Goal: Task Accomplishment & Management: Manage account settings

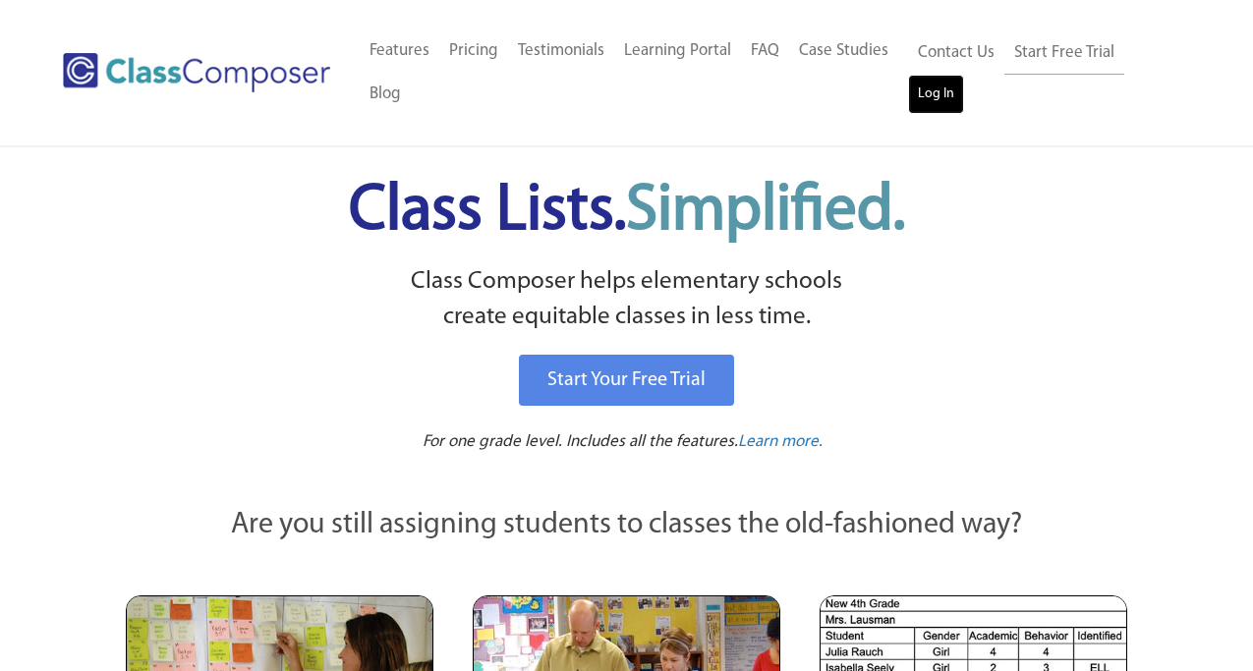
click at [945, 93] on link "Log In" at bounding box center [936, 94] width 56 height 39
click at [939, 99] on link "Log In" at bounding box center [936, 94] width 56 height 39
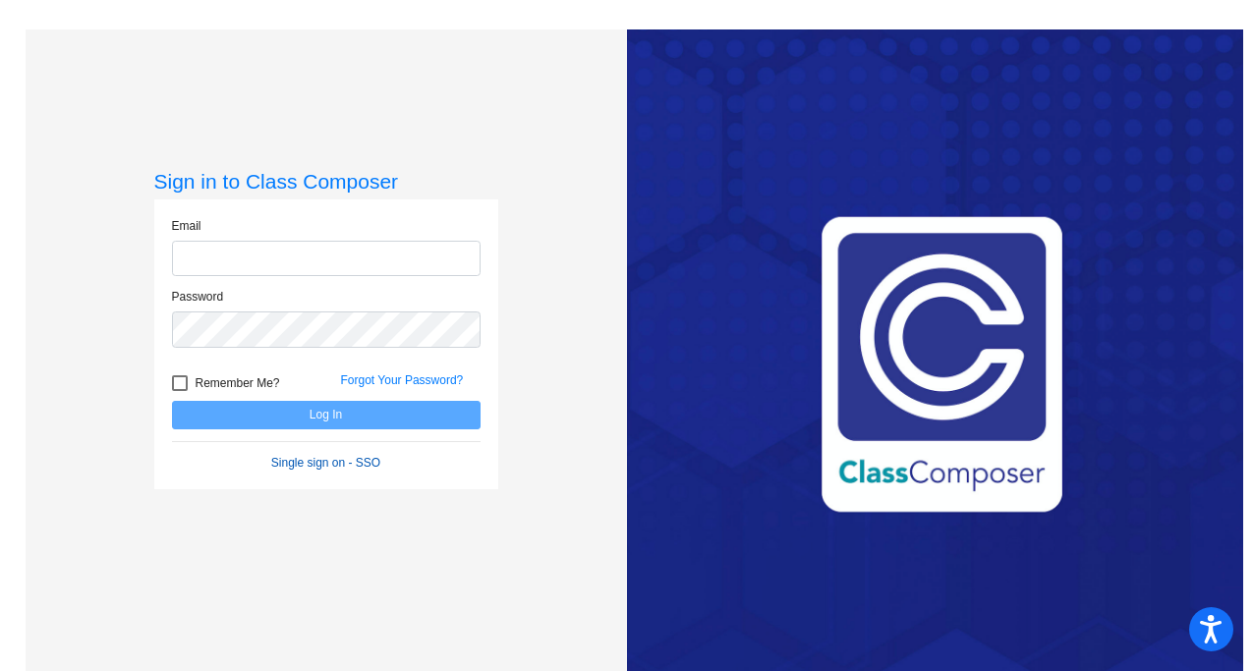
click at [297, 465] on form "Email Password Remember Me? Forgot Your Password? Log In Single sign on - SSO" at bounding box center [326, 344] width 309 height 255
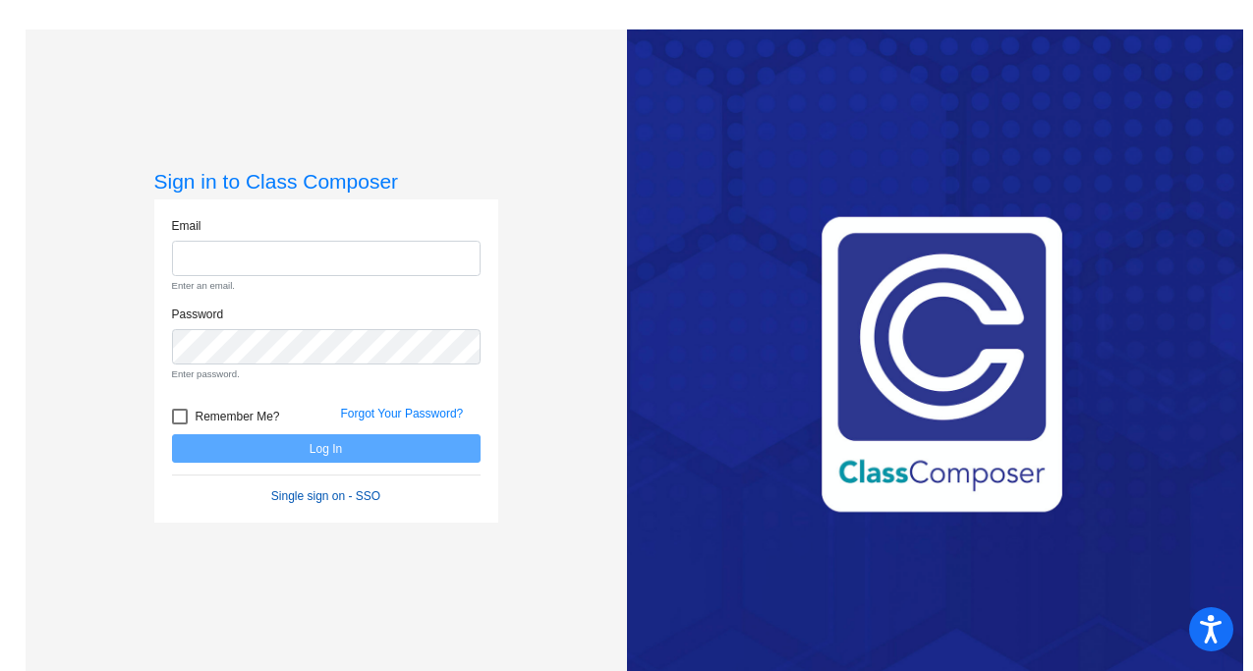
click at [309, 494] on link "Single sign on - SSO" at bounding box center [325, 497] width 109 height 14
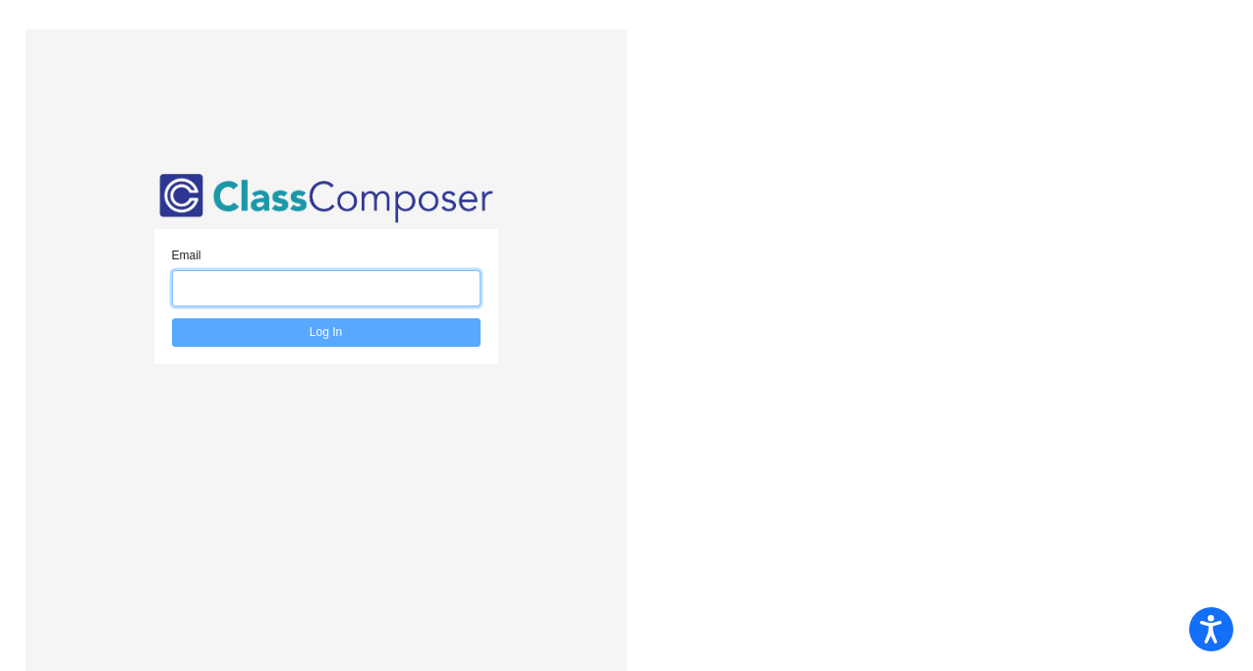
click at [201, 278] on input "email" at bounding box center [326, 288] width 309 height 36
type input "[EMAIL_ADDRESS][DOMAIN_NAME]"
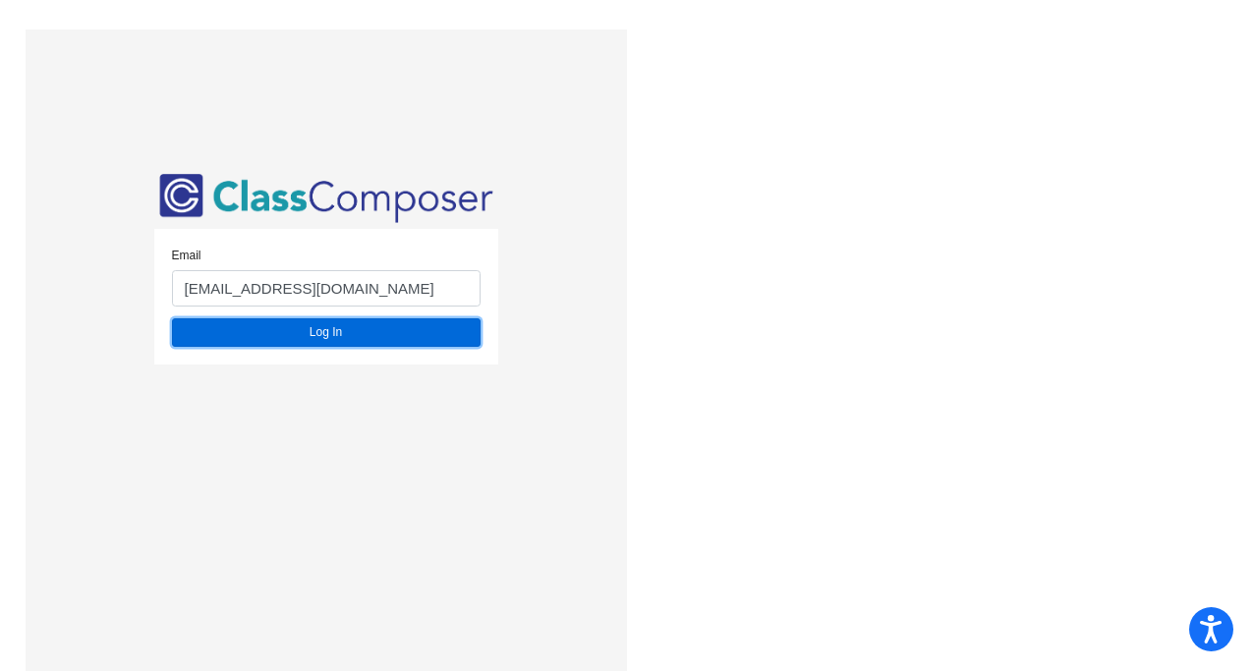
click at [277, 342] on button "Log In" at bounding box center [326, 332] width 309 height 29
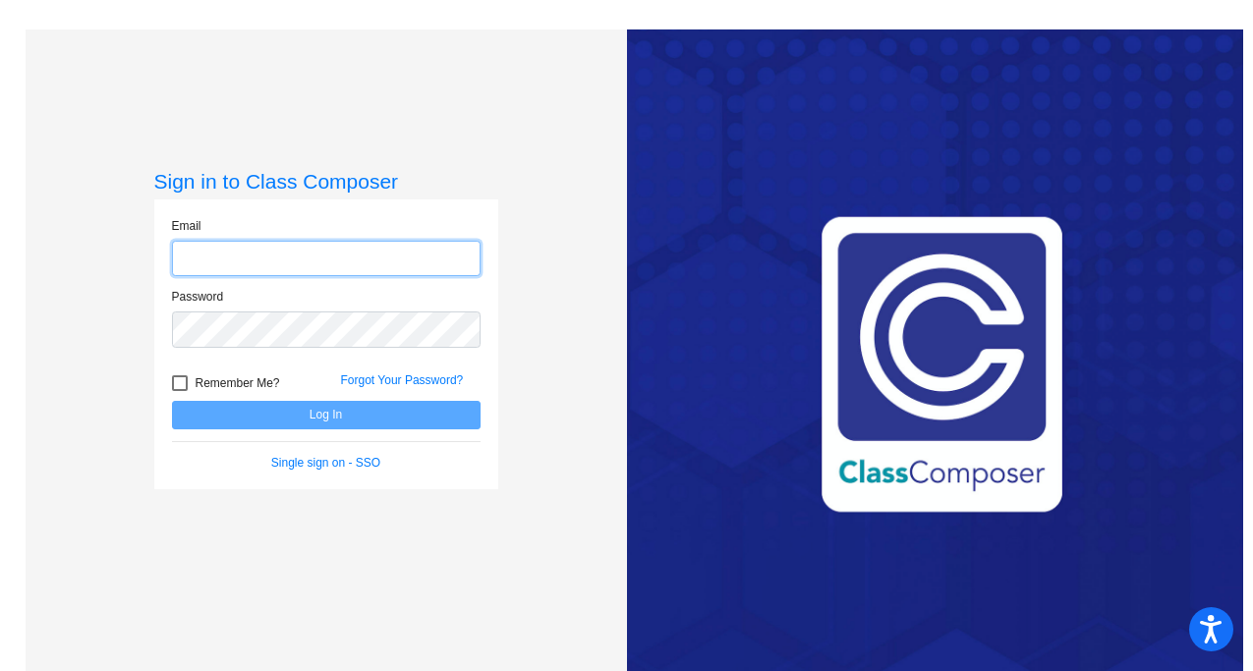
click at [217, 255] on input "email" at bounding box center [326, 259] width 309 height 36
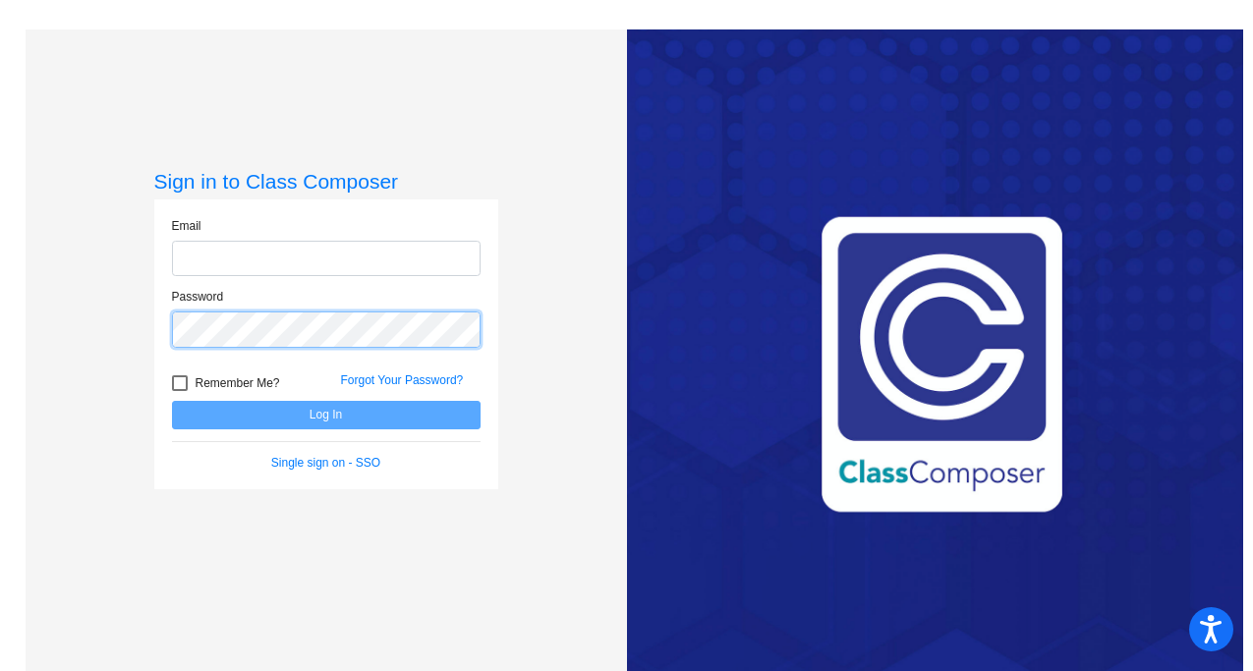
click at [218, 318] on div "Password" at bounding box center [326, 318] width 309 height 60
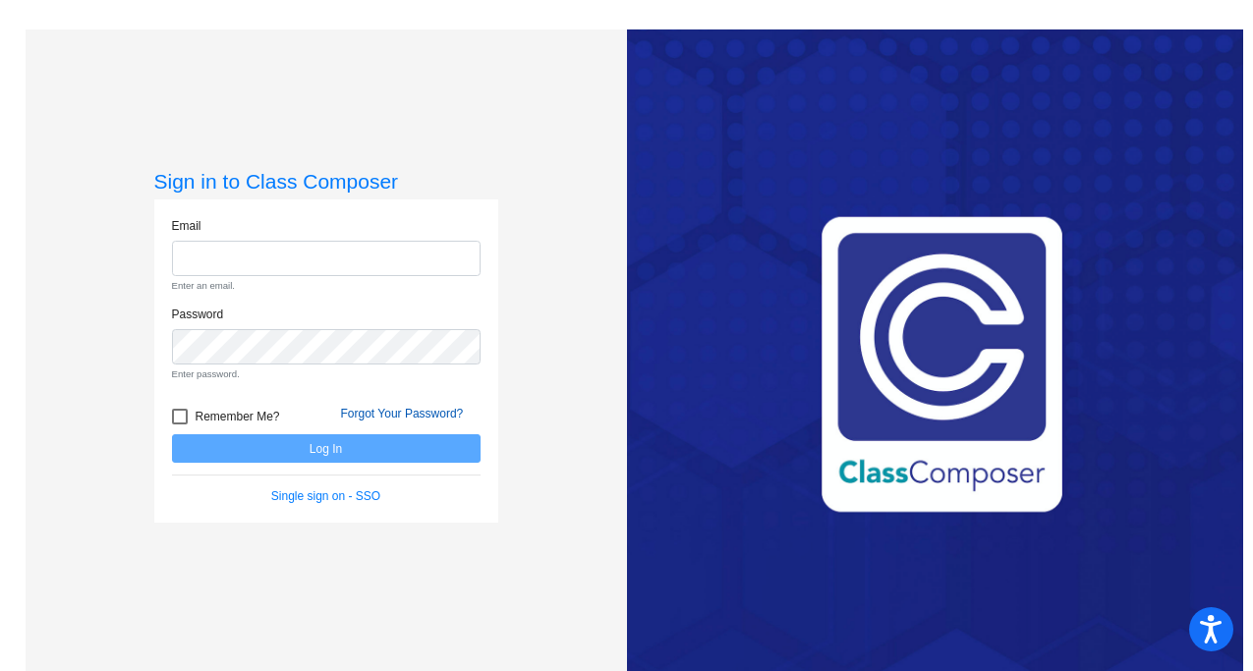
click at [355, 417] on link "Forgot Your Password?" at bounding box center [402, 414] width 123 height 14
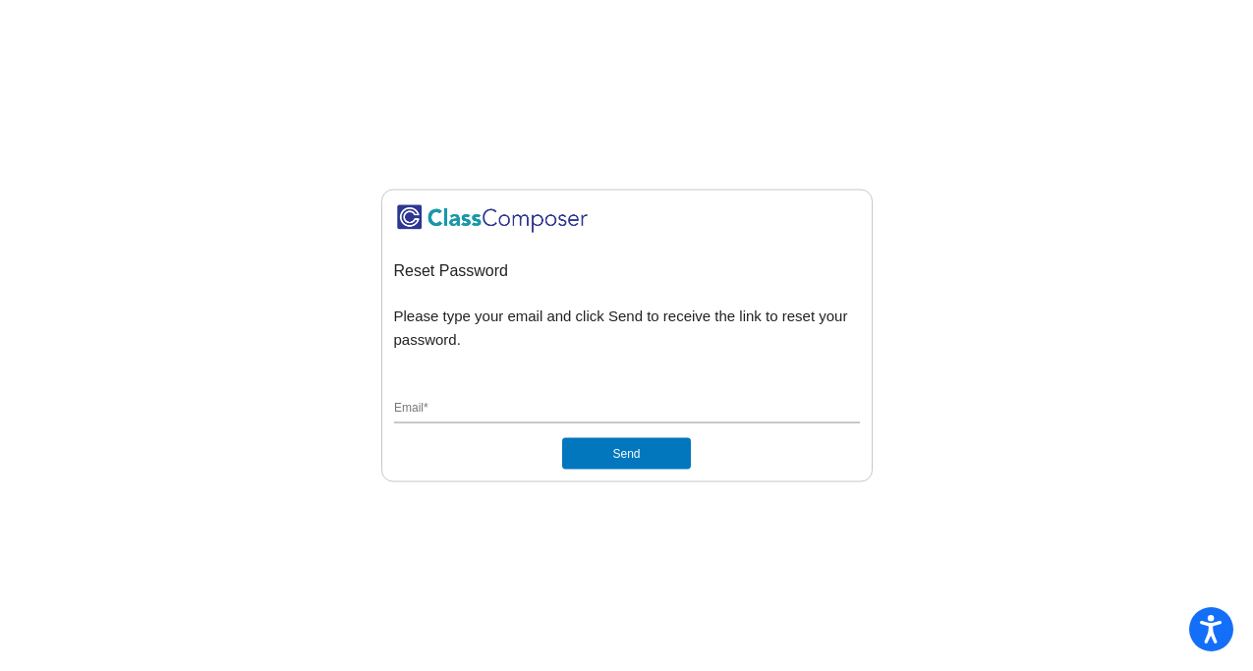
click at [423, 404] on input "Email *" at bounding box center [627, 410] width 466 height 18
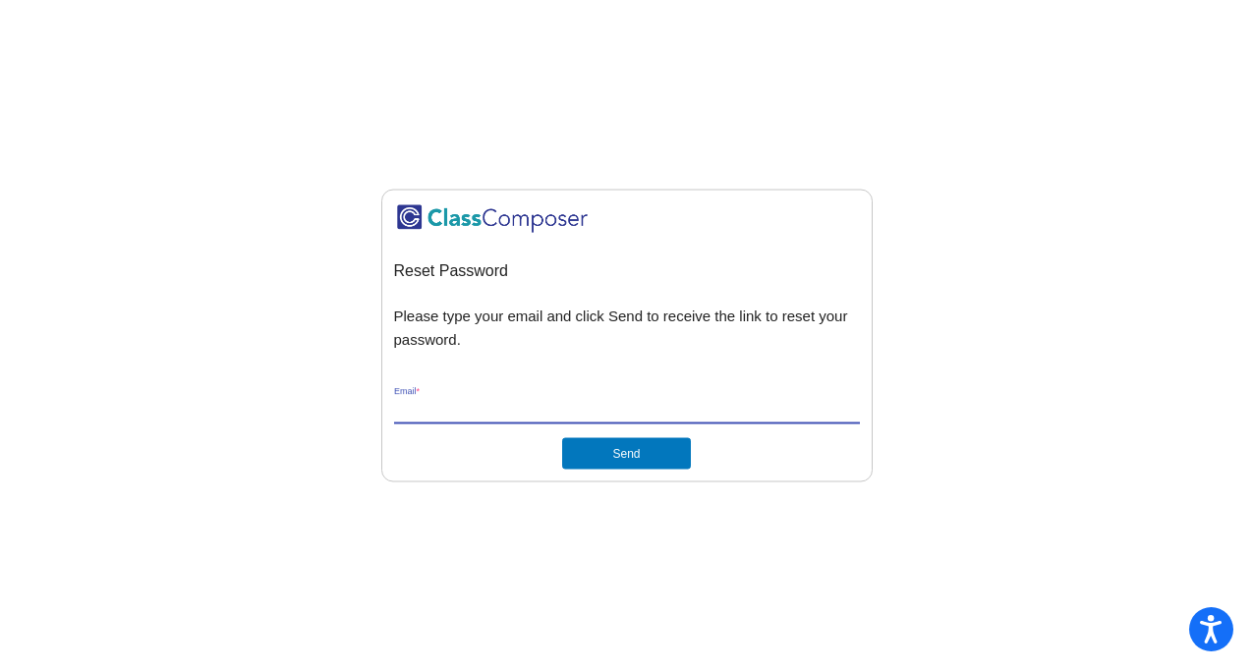
paste input "EriDur"
type input "EriDur"
drag, startPoint x: 467, startPoint y: 409, endPoint x: 318, endPoint y: 402, distance: 148.6
click at [318, 404] on mat-sidenav-content "Reset Password Please type your email and click Send to receive the link to res…" at bounding box center [626, 335] width 1253 height 671
type input "[EMAIL_ADDRESS][DOMAIN_NAME]"
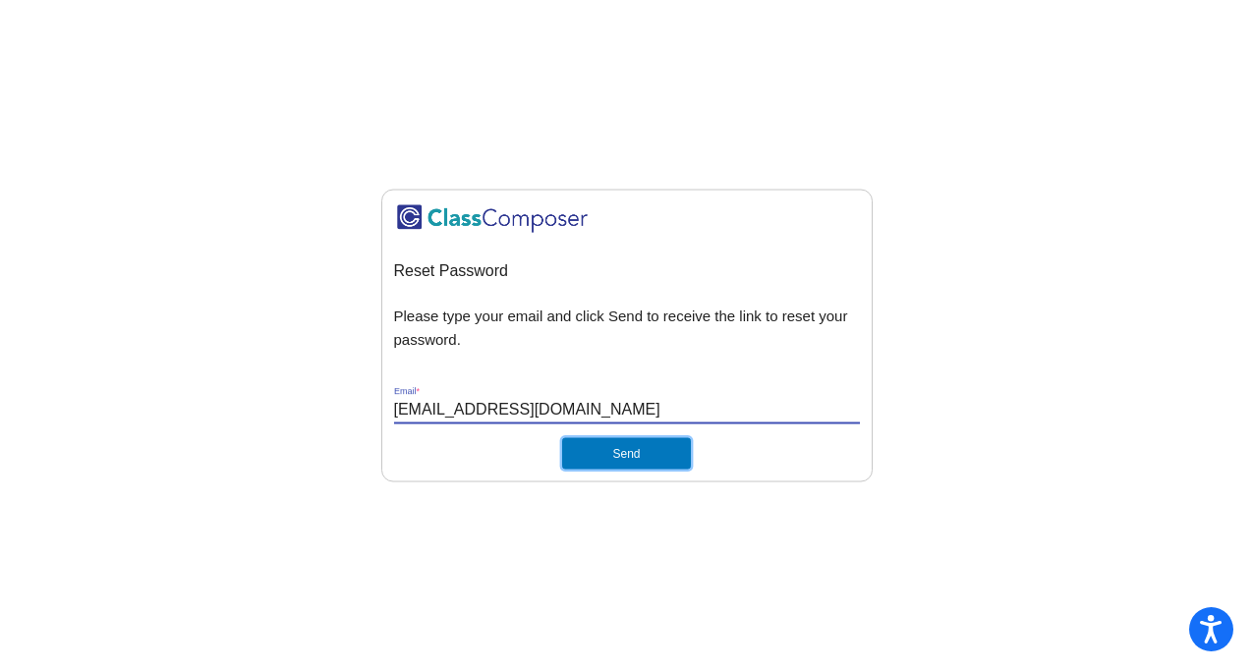
click at [613, 458] on button "Send" at bounding box center [626, 453] width 128 height 31
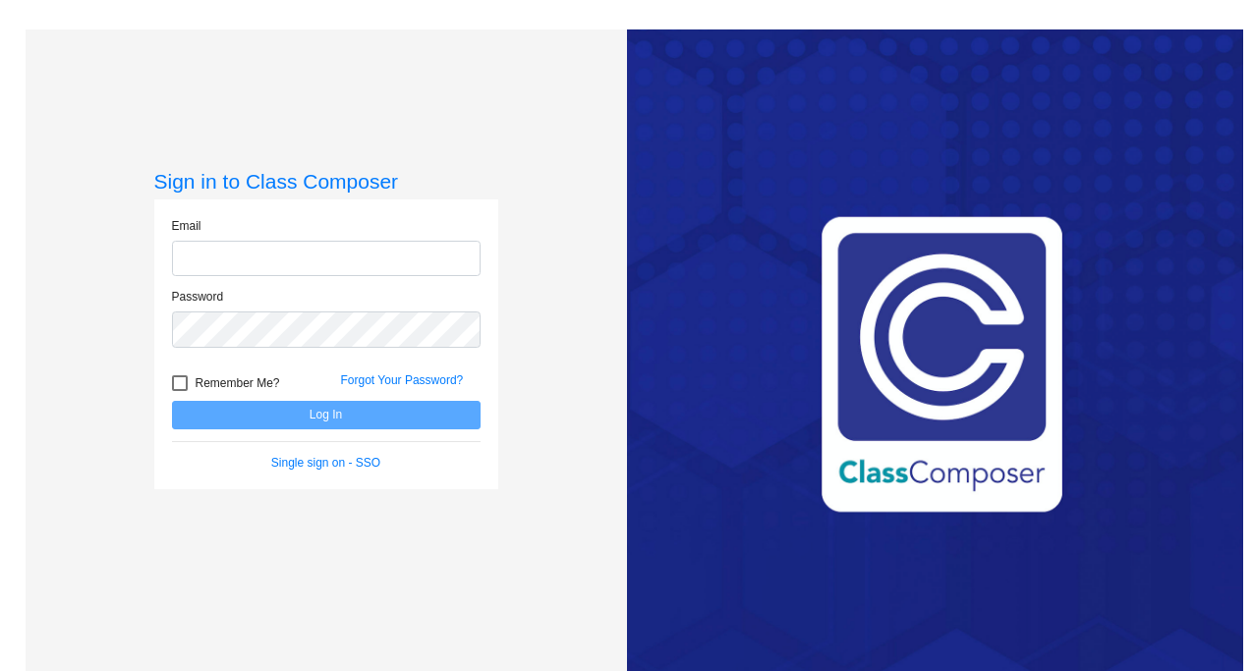
click at [243, 260] on input "email" at bounding box center [326, 259] width 309 height 36
click at [321, 469] on form "Email Password Remember Me? Forgot Your Password? Log In Single sign on - SSO" at bounding box center [326, 344] width 309 height 255
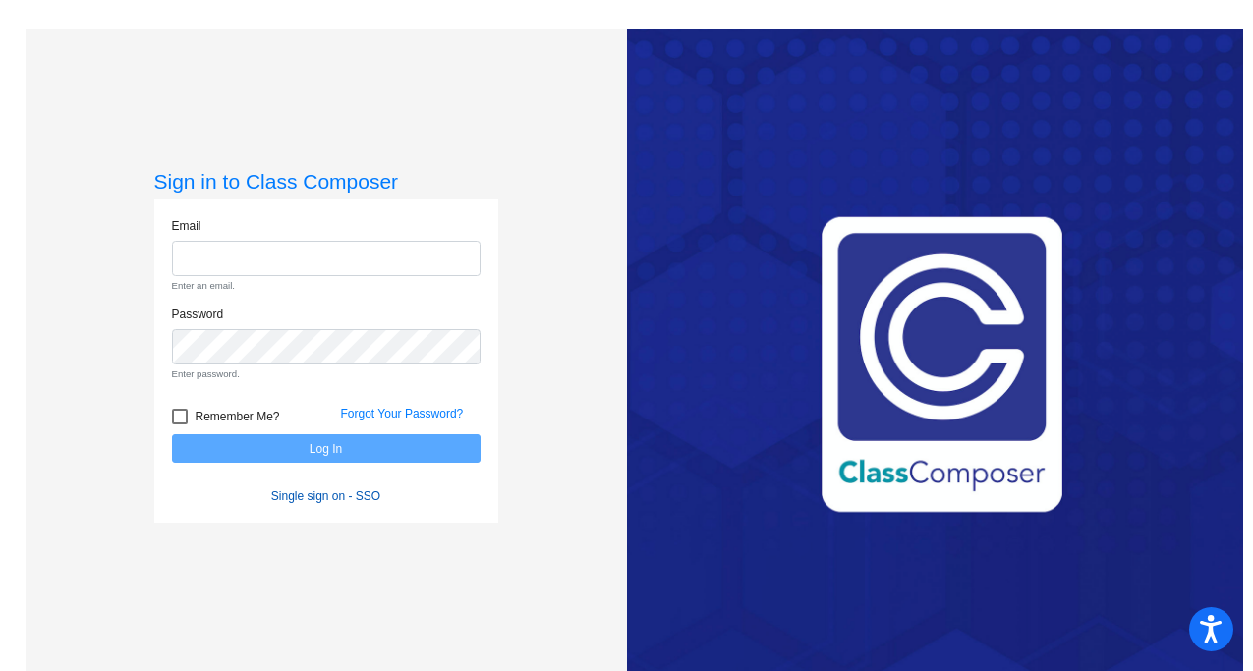
click at [314, 497] on link "Single sign on - SSO" at bounding box center [325, 497] width 109 height 14
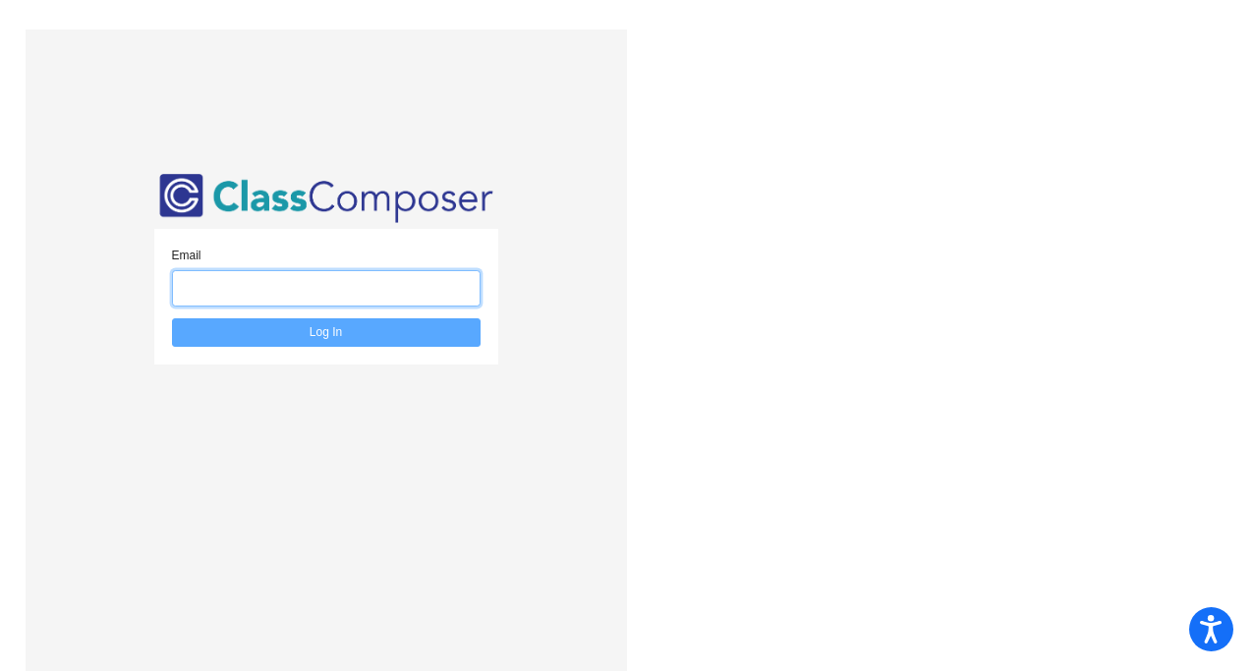
click at [208, 277] on input "email" at bounding box center [326, 288] width 309 height 36
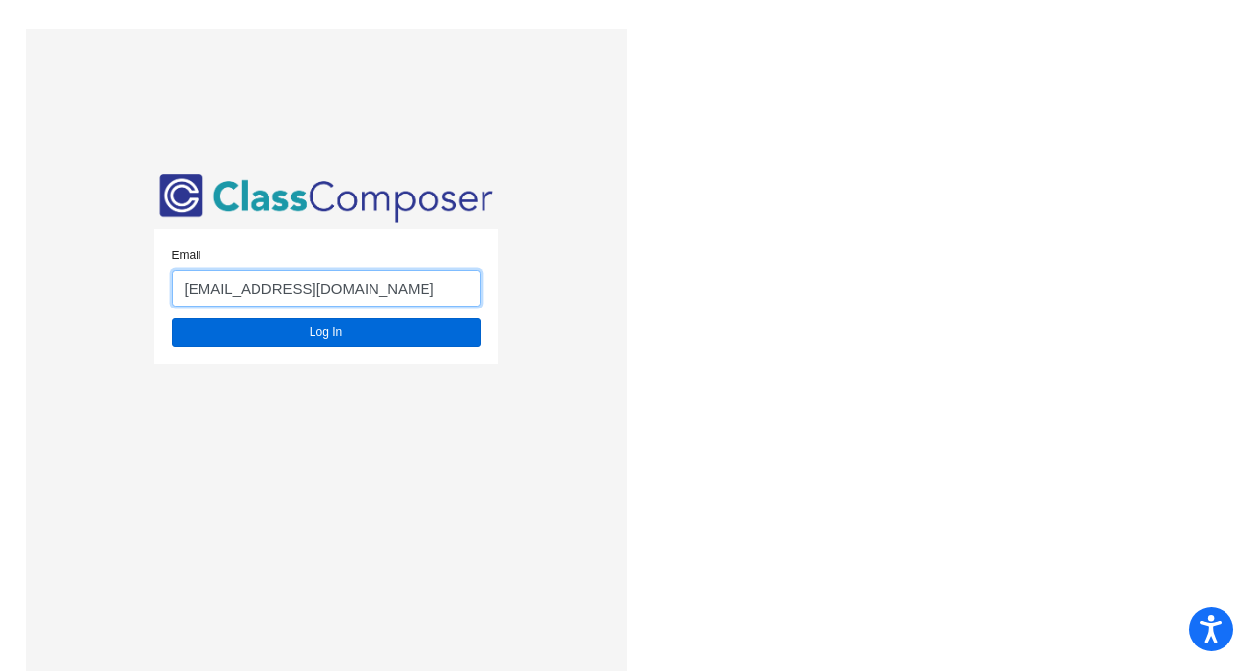
type input "lsllc@asf.edu.mx"
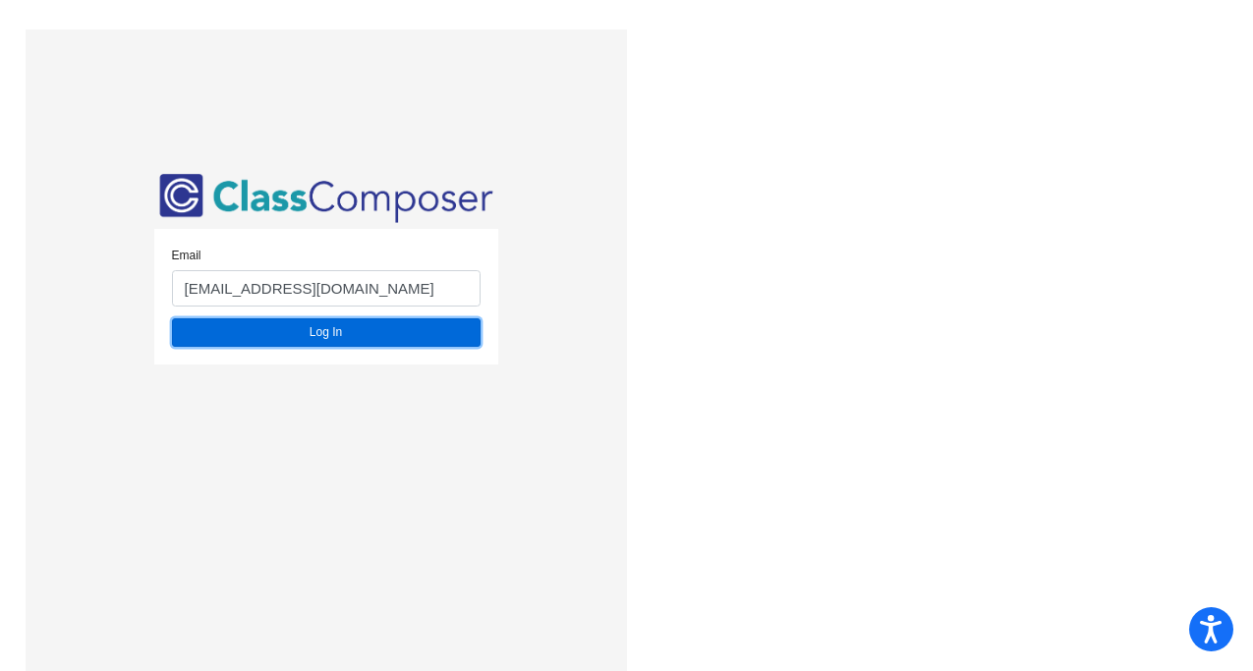
click at [344, 341] on button "Log In" at bounding box center [326, 332] width 309 height 29
click at [313, 330] on button "Log In" at bounding box center [326, 332] width 309 height 29
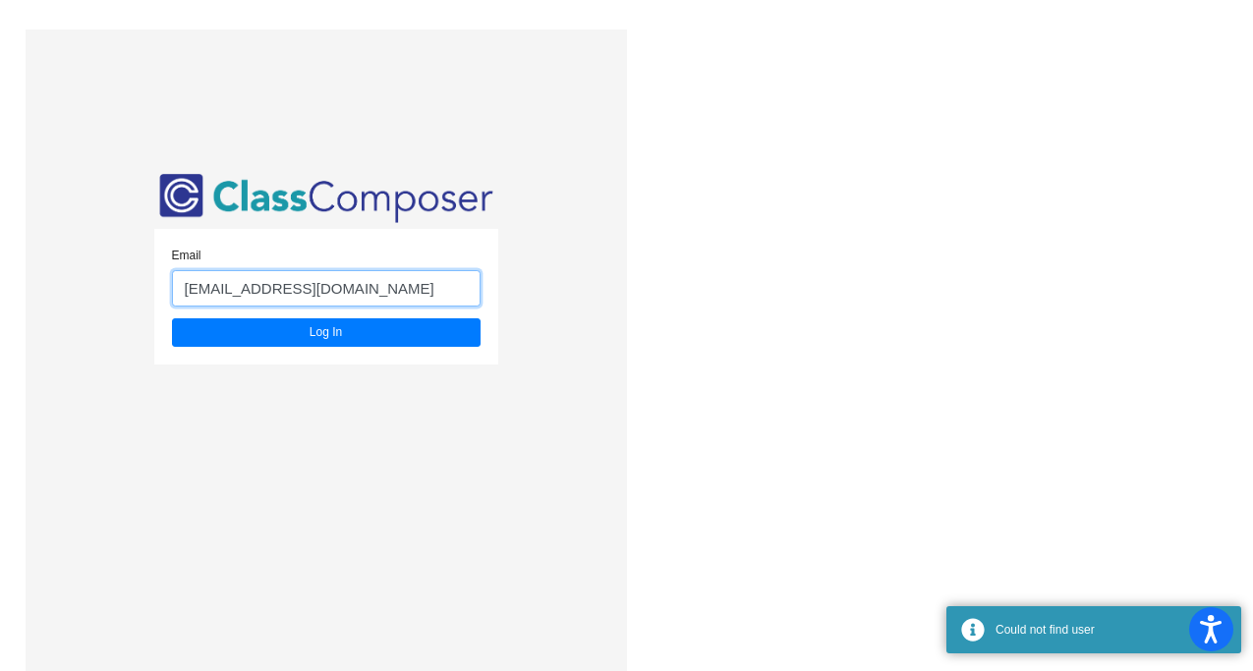
click at [190, 289] on input "lsllc@asf.edu.mx" at bounding box center [326, 288] width 309 height 36
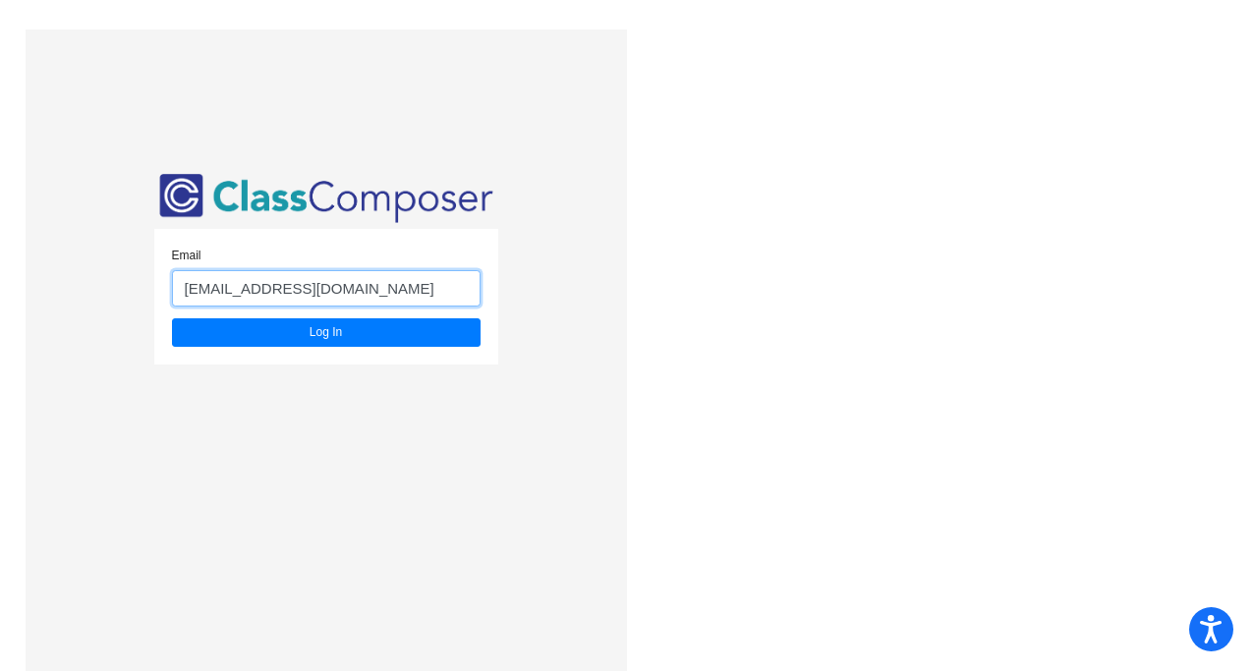
drag, startPoint x: 316, startPoint y: 297, endPoint x: 146, endPoint y: 294, distance: 169.1
click at [146, 294] on div "Email lsllc@asf.edu.mx Log In" at bounding box center [327, 364] width 602 height 671
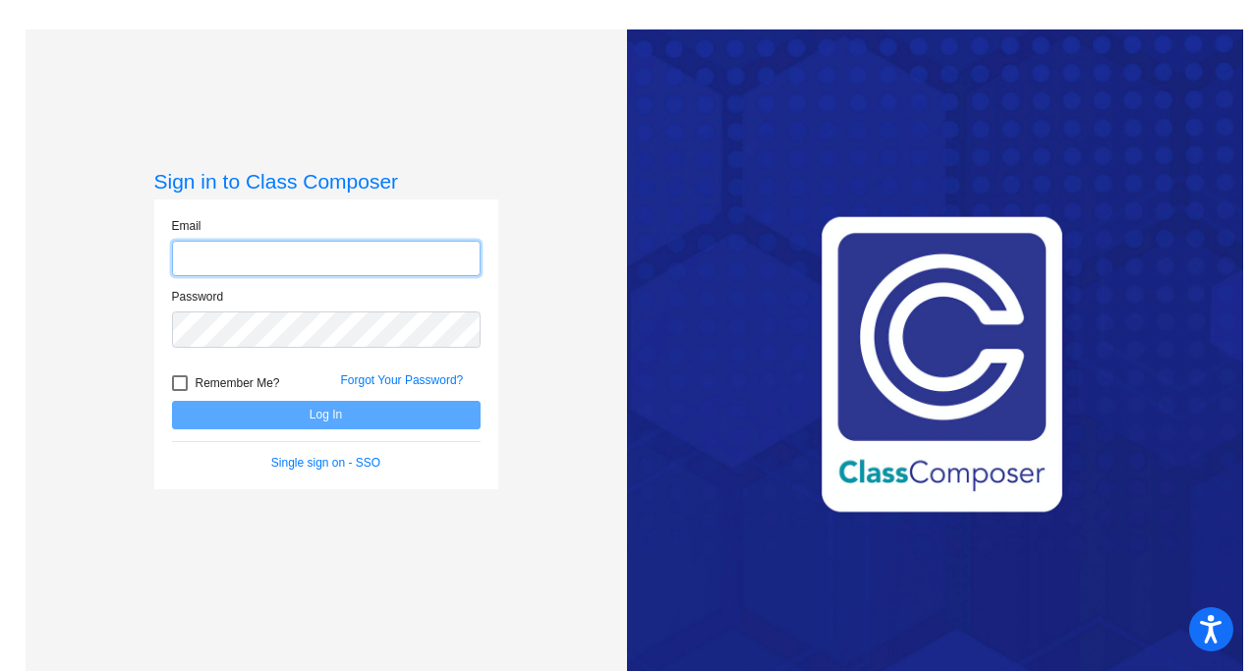
click at [203, 269] on input "email" at bounding box center [326, 259] width 309 height 36
paste input "lsllc@asf.edu.mx"
type input "lsllc@asf.edu.mx"
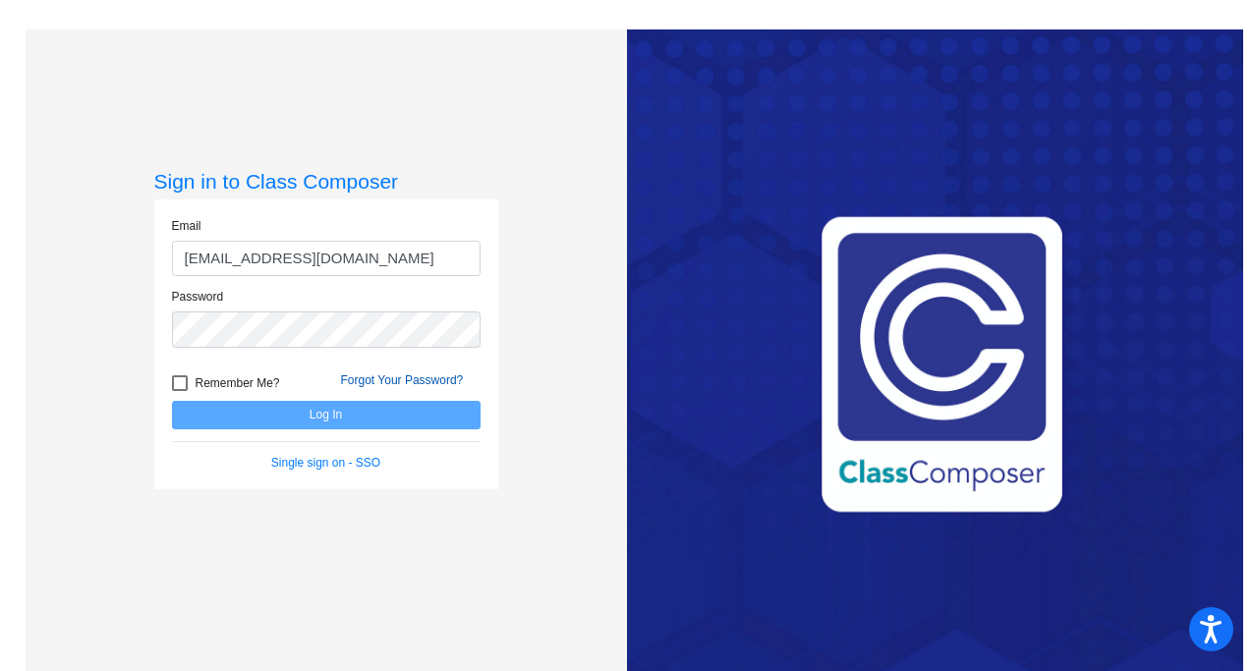
click at [388, 376] on link "Forgot Your Password?" at bounding box center [402, 381] width 123 height 14
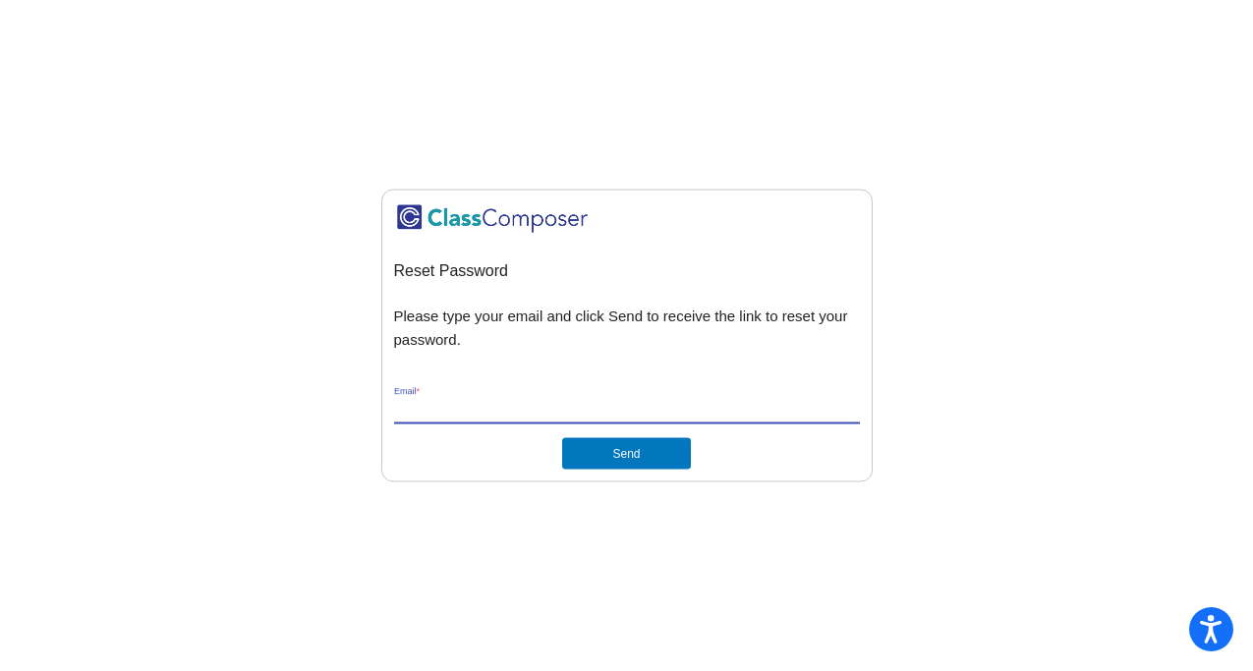
click at [478, 416] on input "Email *" at bounding box center [627, 410] width 466 height 18
paste input "lsllc@asf.edu.mx"
type input "lsllc@asf.edu.mx"
click at [588, 453] on button "Send" at bounding box center [626, 453] width 128 height 31
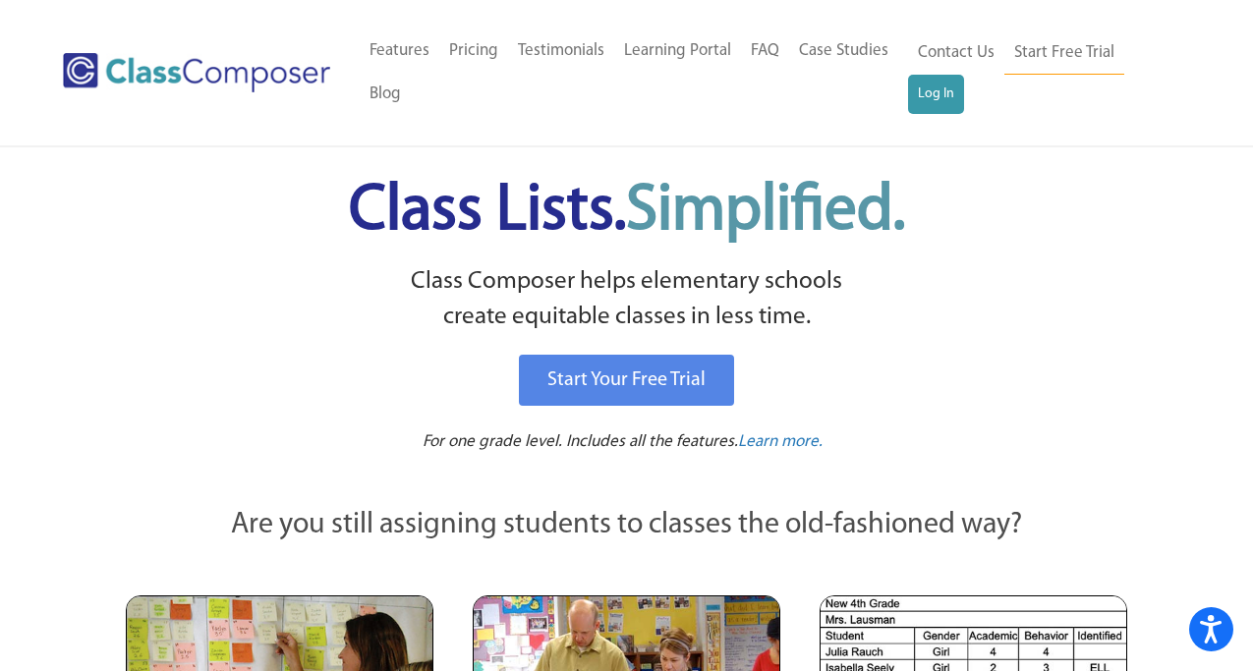
click at [942, 116] on div "Menu Home Old Features Pricing Testimonials Learning Portal FAQ Case Studies Bl…" at bounding box center [627, 72] width 1128 height 145
click at [940, 98] on link "Log In" at bounding box center [936, 94] width 56 height 39
click at [929, 92] on link "Log In" at bounding box center [936, 94] width 56 height 39
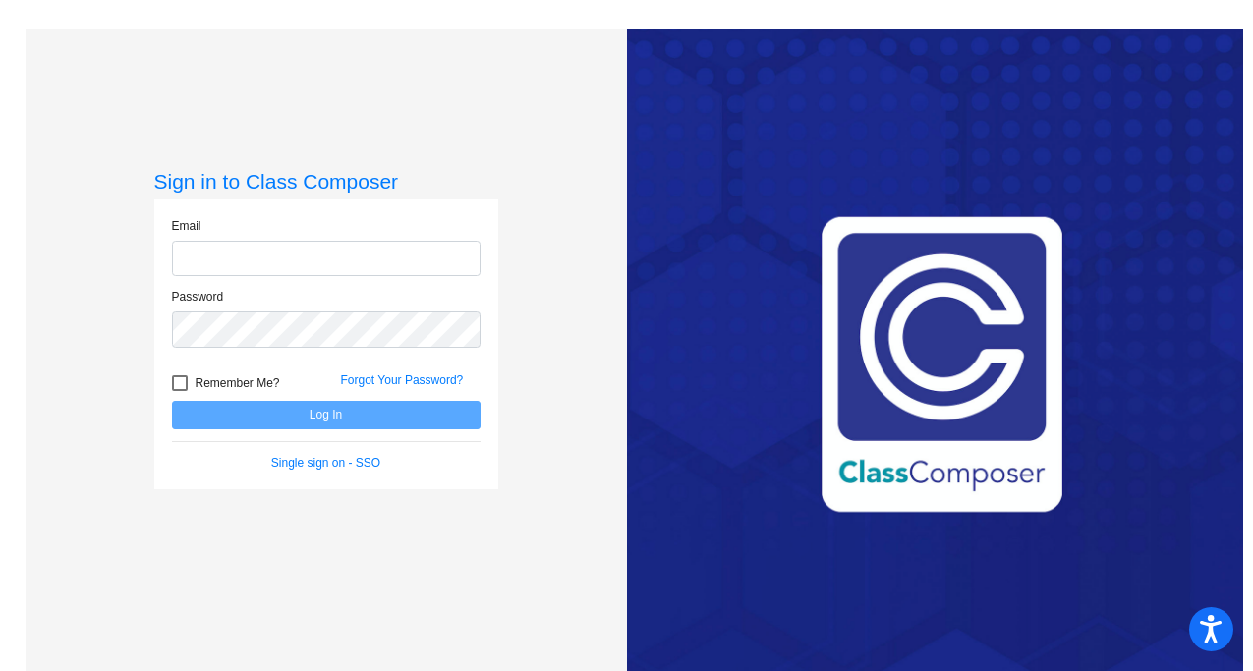
click at [237, 270] on input "email" at bounding box center [326, 259] width 309 height 36
type input "[EMAIL_ADDRESS][DOMAIN_NAME]"
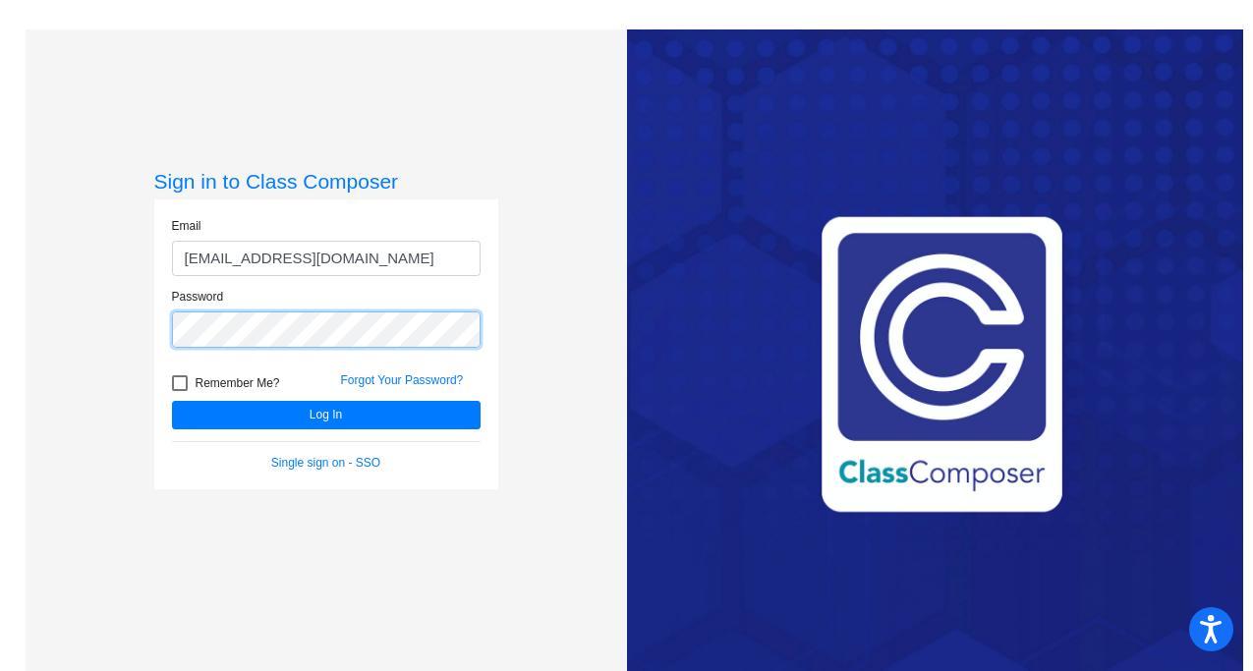
click at [172, 401] on button "Log In" at bounding box center [326, 415] width 309 height 29
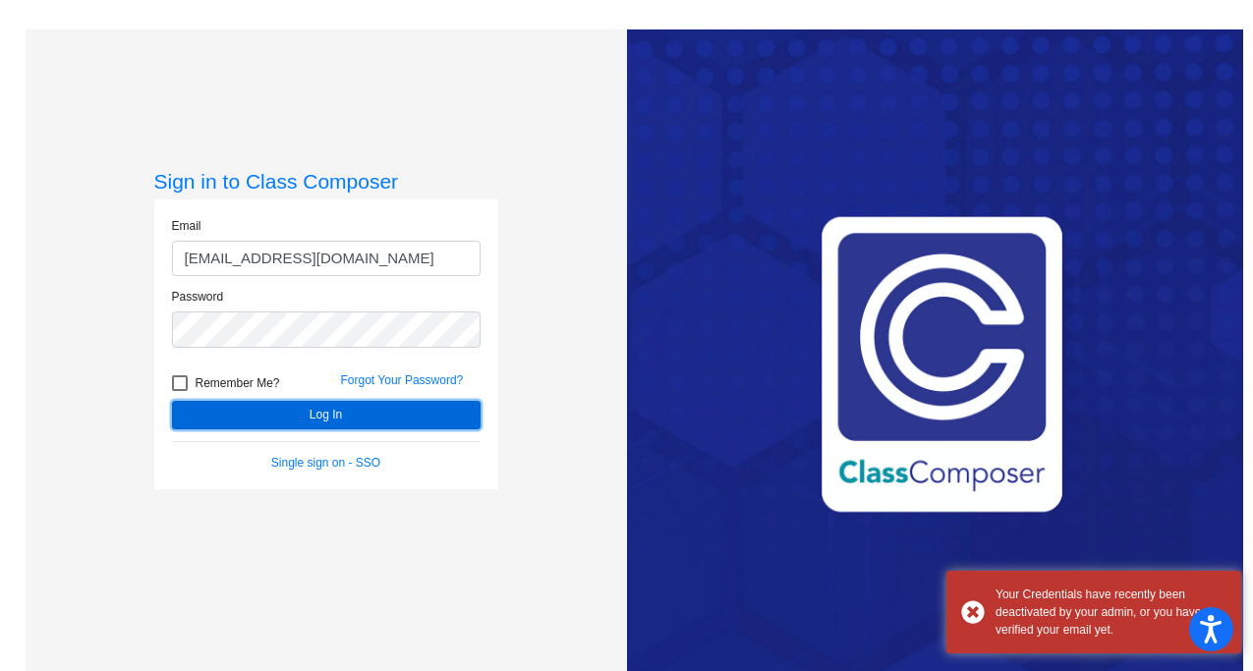
click at [315, 415] on button "Log In" at bounding box center [326, 415] width 309 height 29
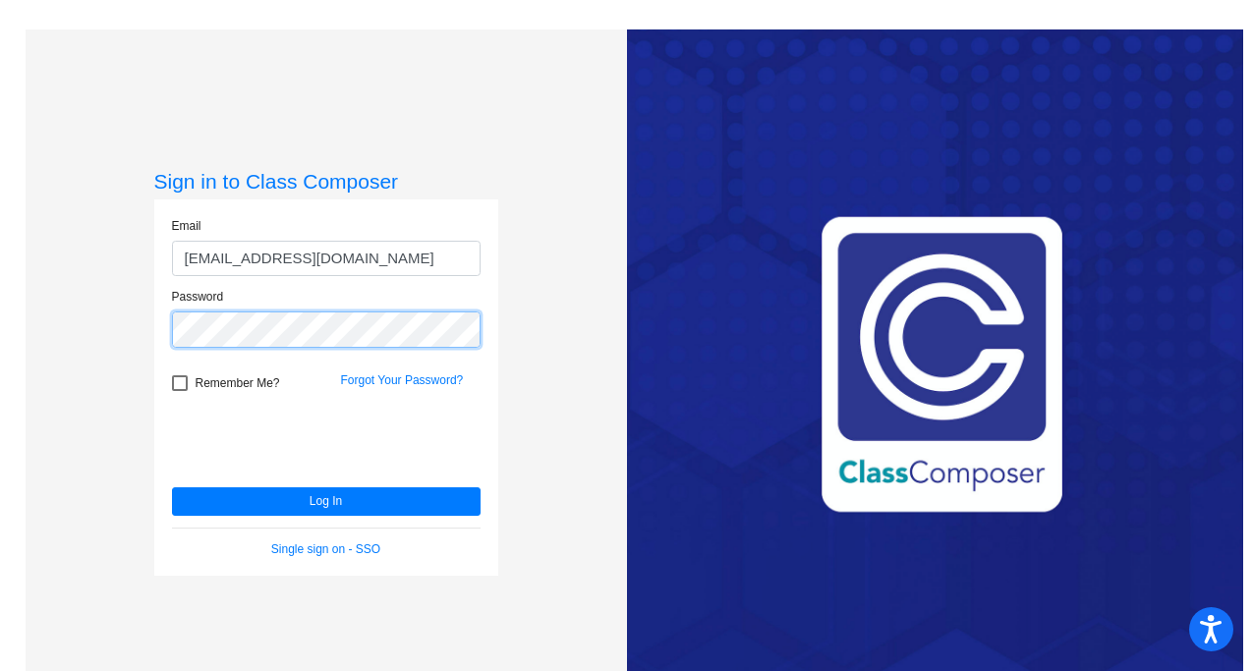
click at [128, 328] on div "Sign in to Class Composer Email duraner@asf.edu.mx Password Remember Me? Forgot…" at bounding box center [327, 364] width 602 height 671
click at [172, 488] on button "Log In" at bounding box center [326, 502] width 309 height 29
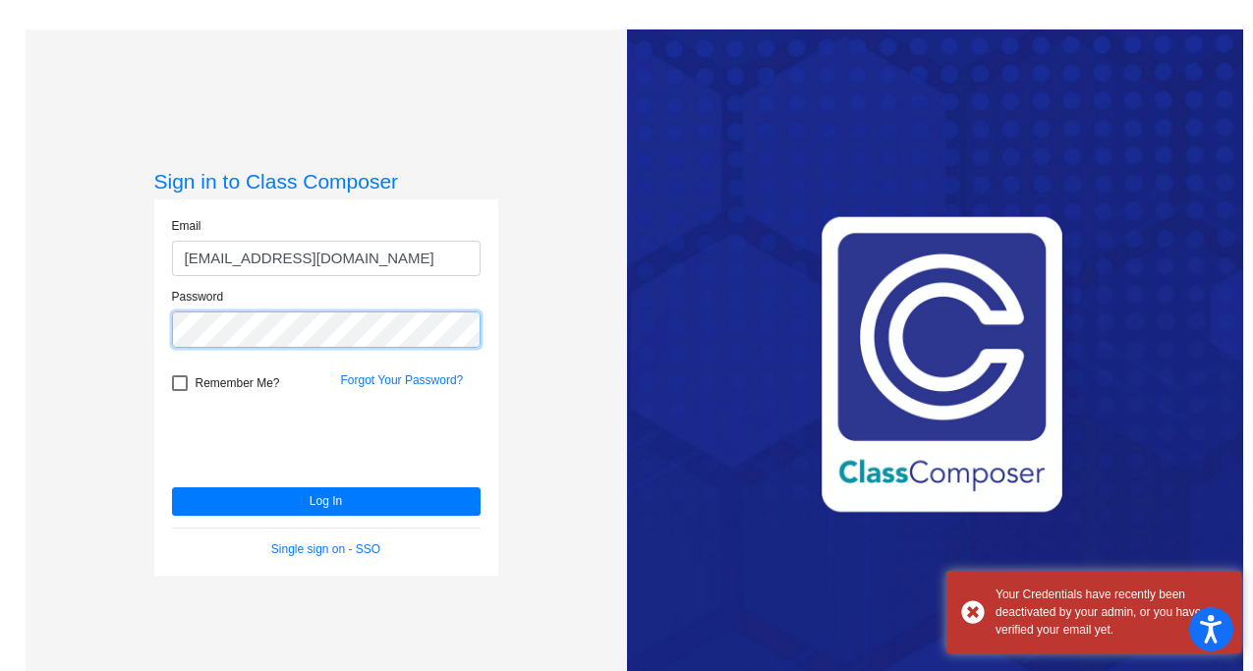
click at [145, 324] on div "Sign in to Class Composer Email duraner@asf.edu.mx Password Remember Me? Forgot…" at bounding box center [327, 364] width 602 height 671
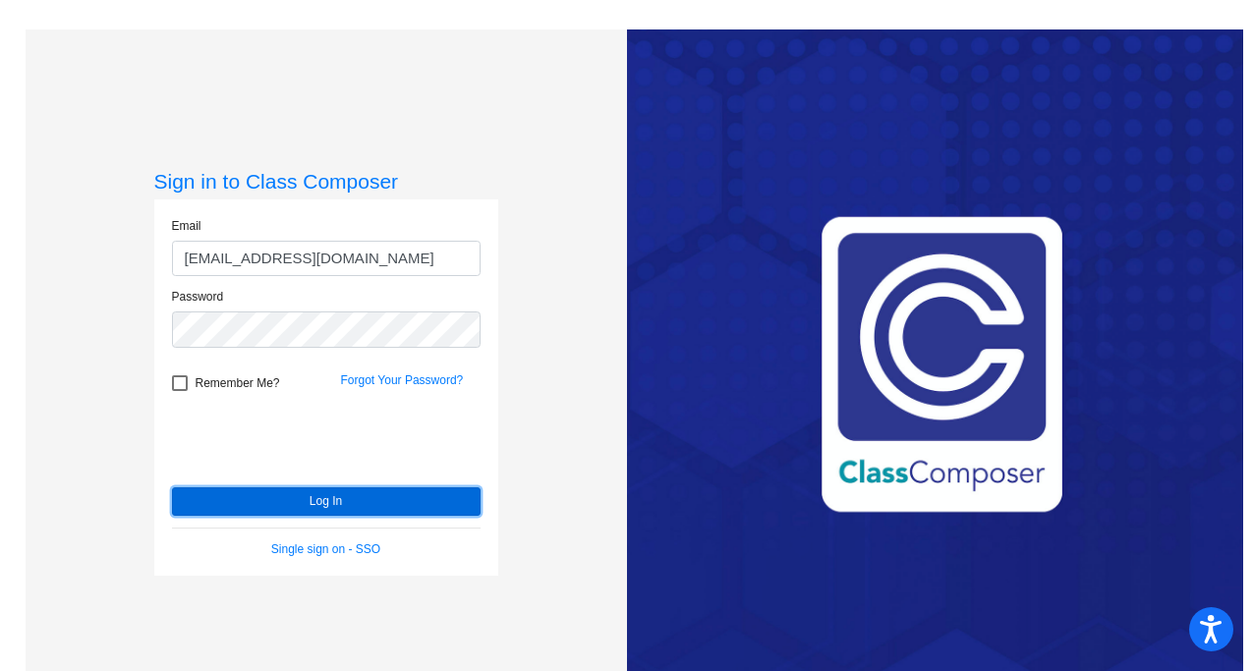
click at [274, 499] on button "Log In" at bounding box center [326, 502] width 309 height 29
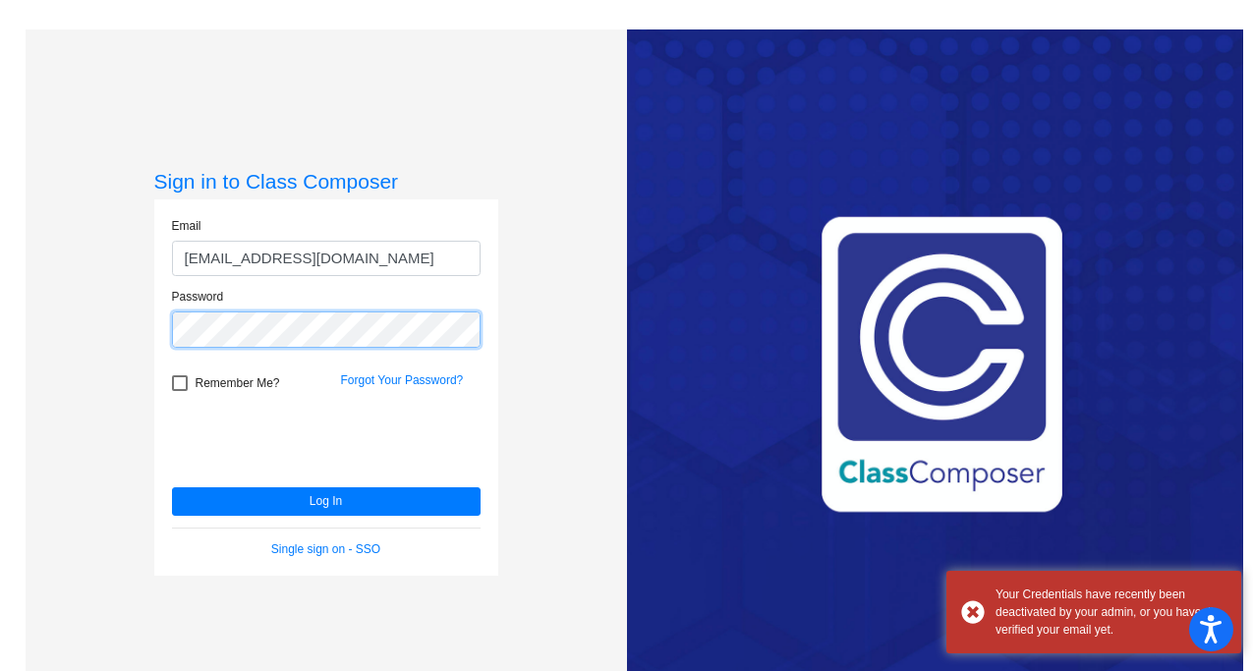
click at [126, 326] on div "Sign in to Class Composer Email duraner@asf.edu.mx Password Remember Me? Forgot…" at bounding box center [327, 364] width 602 height 671
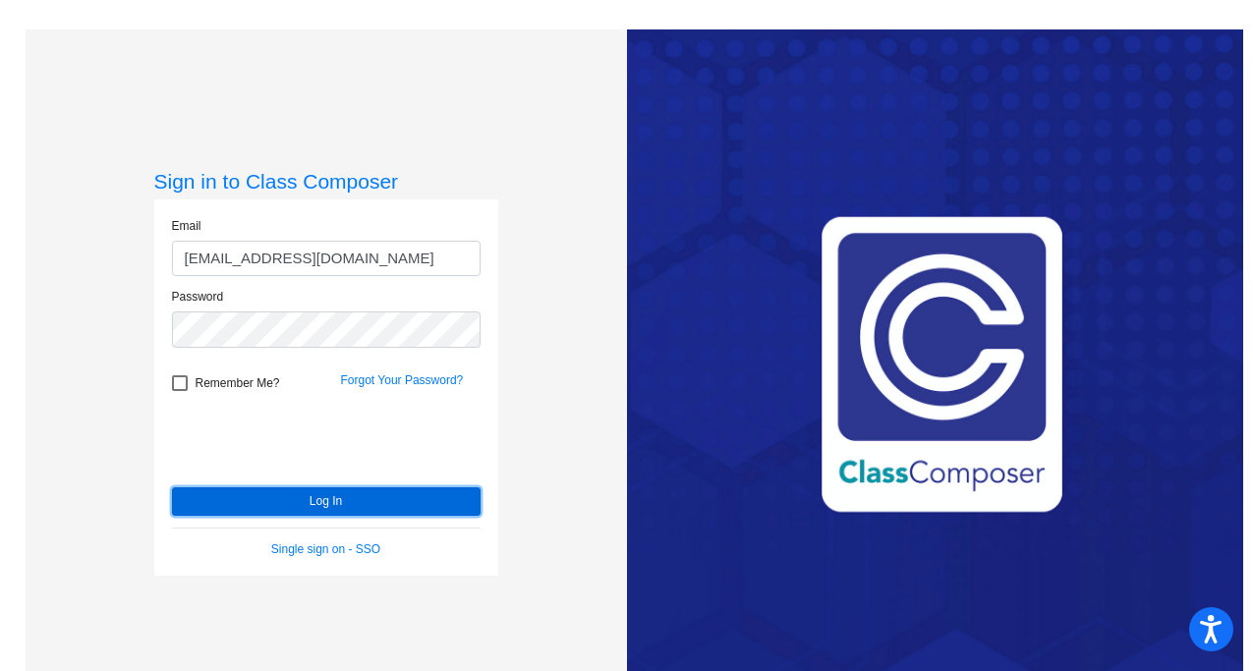
click at [298, 505] on button "Log In" at bounding box center [326, 502] width 309 height 29
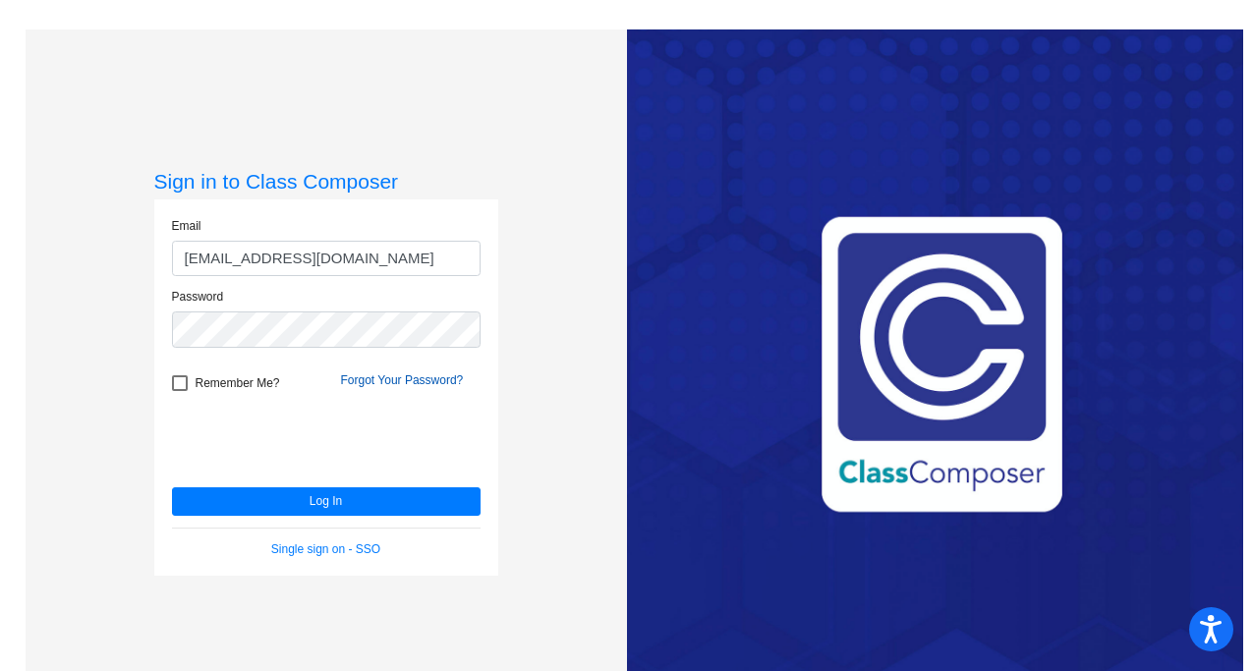
click at [423, 381] on link "Forgot Your Password?" at bounding box center [402, 381] width 123 height 14
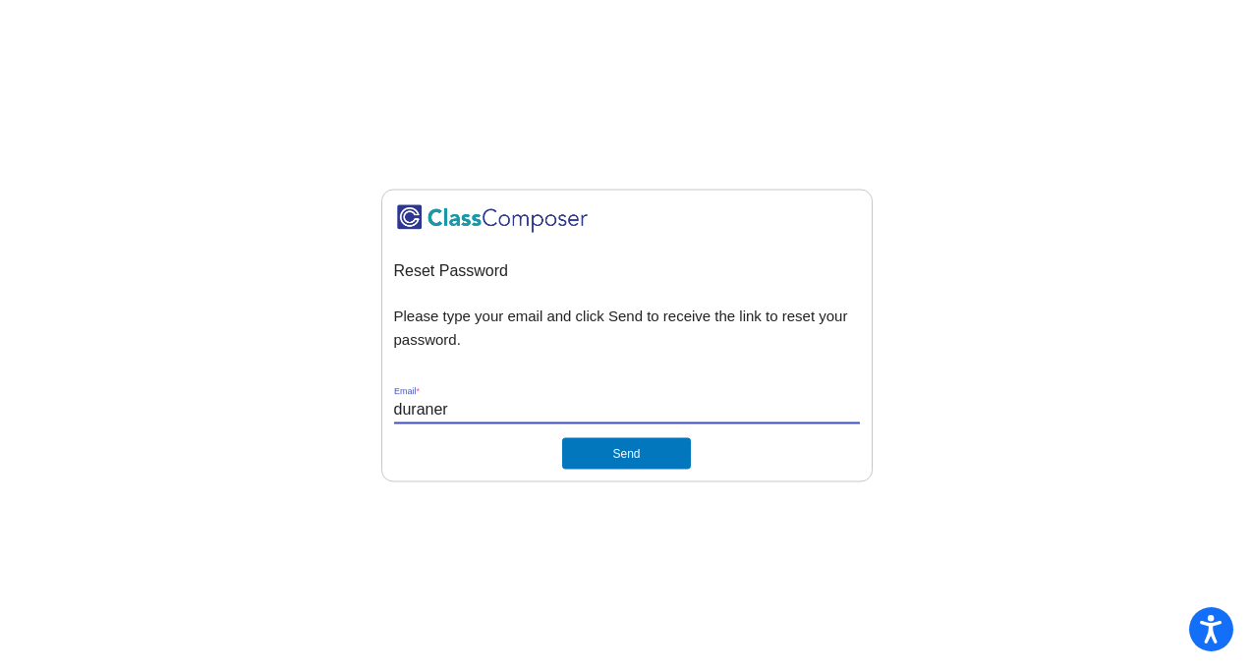
type input "[EMAIL_ADDRESS][DOMAIN_NAME]"
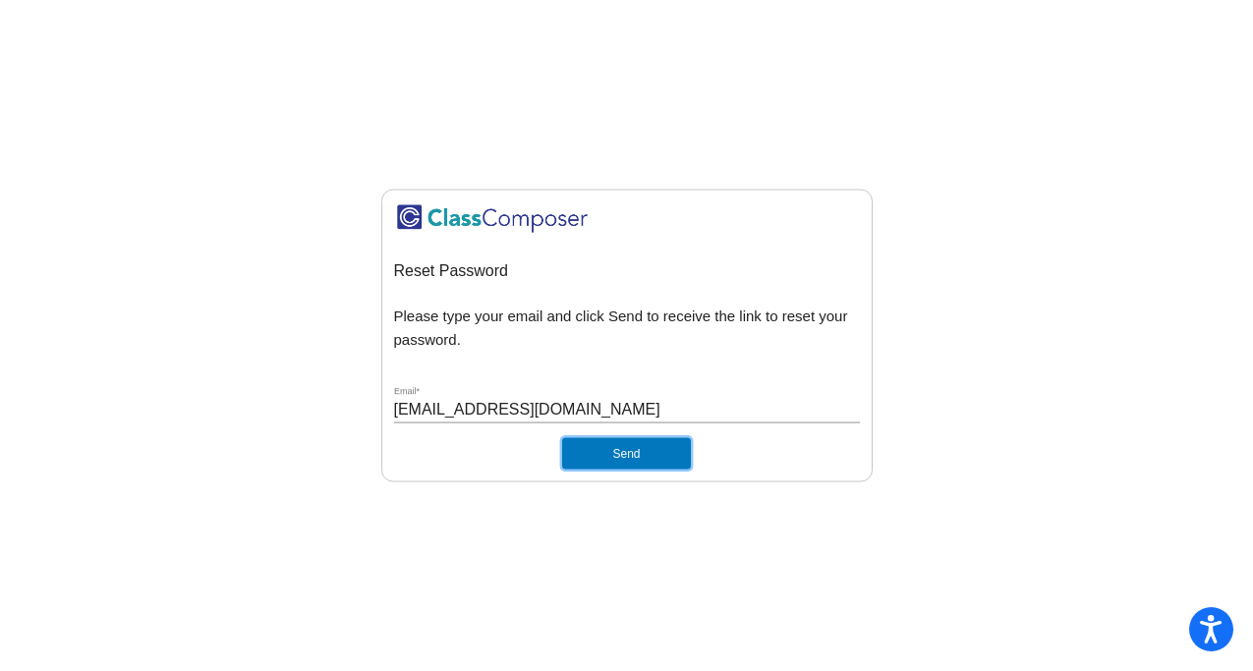
click at [594, 456] on button "Send" at bounding box center [626, 453] width 128 height 31
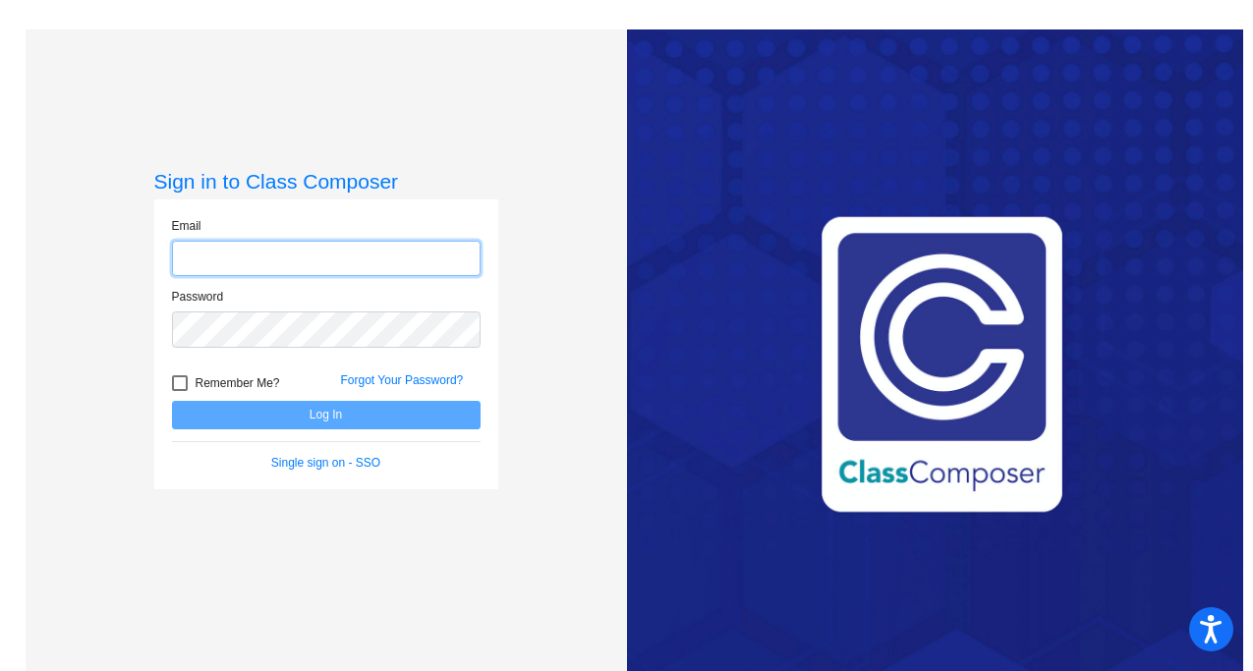
click at [235, 275] on input "email" at bounding box center [326, 259] width 309 height 36
click at [224, 270] on input "email" at bounding box center [326, 259] width 309 height 36
type input "[EMAIL_ADDRESS][DOMAIN_NAME]"
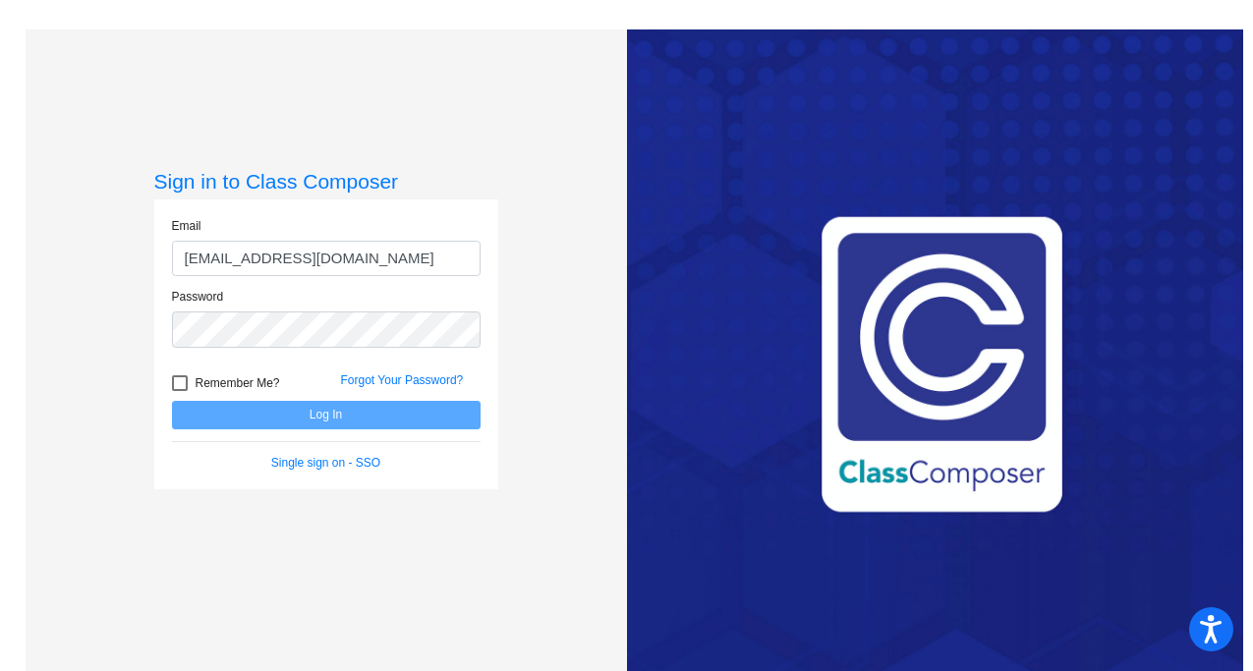
click at [280, 352] on div "Password" at bounding box center [326, 324] width 338 height 72
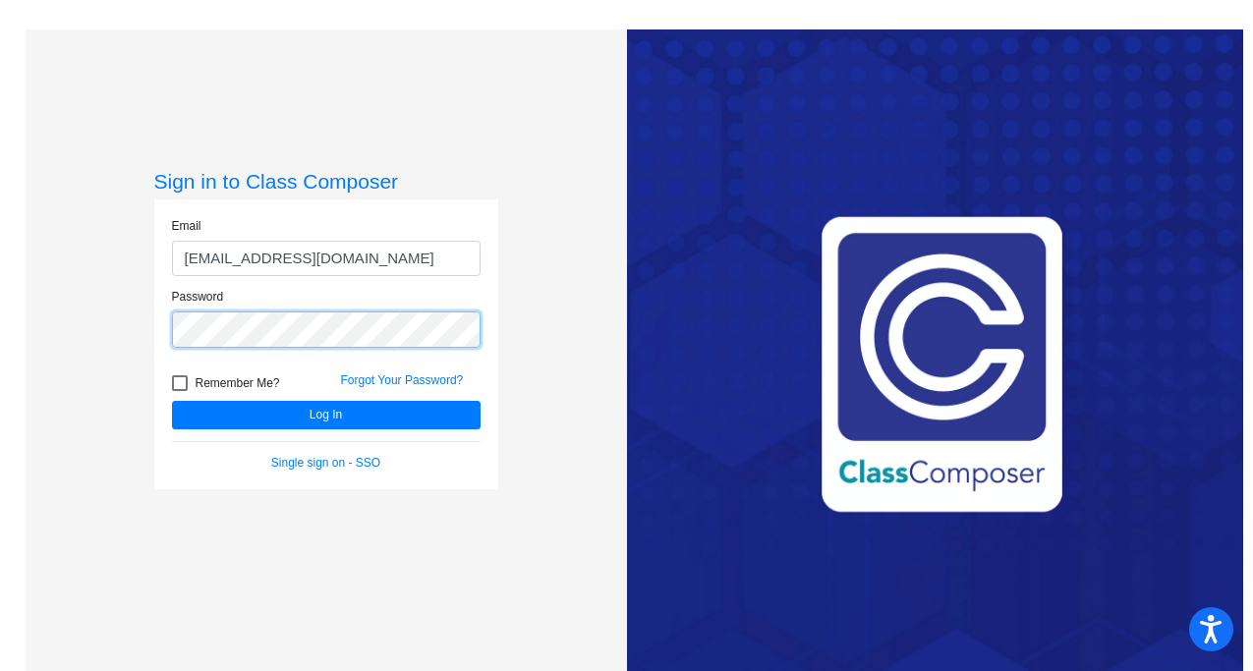
click at [172, 401] on button "Log In" at bounding box center [326, 415] width 309 height 29
click at [21, 329] on div "Sign in to Class Composer Email duraner@asf.edu.mx Password Remember Me? Forgot…" at bounding box center [319, 364] width 616 height 671
click at [172, 401] on button "Log In" at bounding box center [326, 415] width 309 height 29
click at [122, 323] on div "Sign in to Class Composer Email duraner@asf.edu.mx Password Remember Me? Forgot…" at bounding box center [327, 364] width 602 height 671
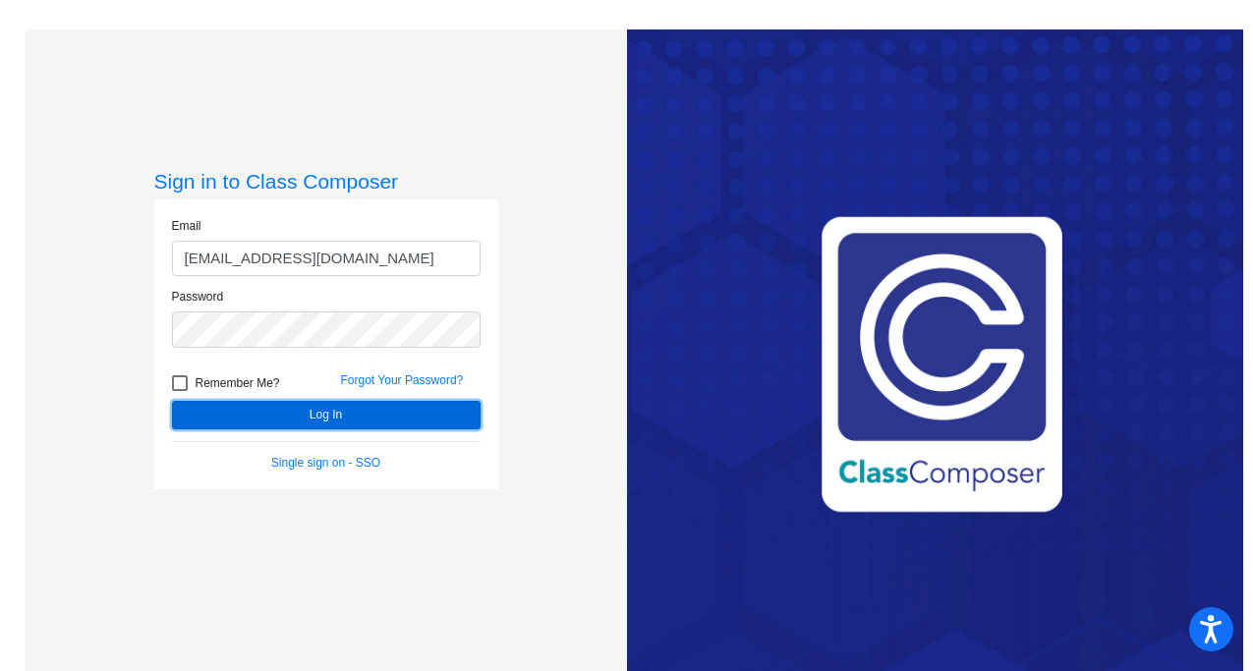
click at [238, 414] on button "Log In" at bounding box center [326, 415] width 309 height 29
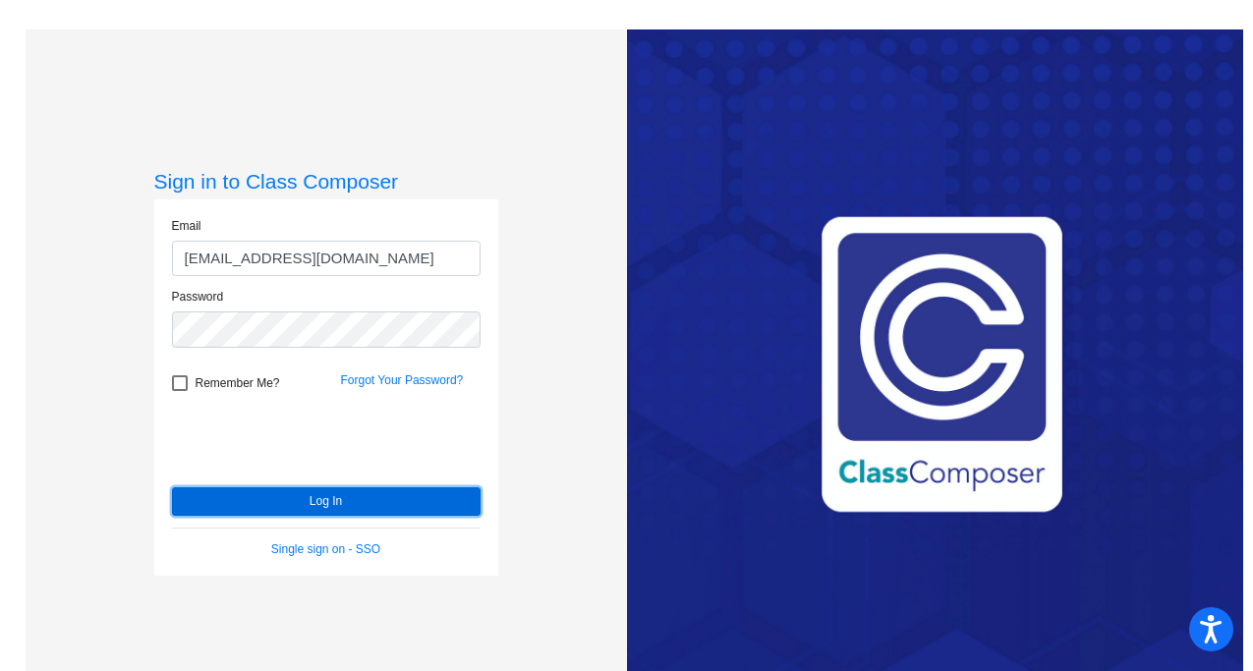
click at [261, 493] on button "Log In" at bounding box center [326, 502] width 309 height 29
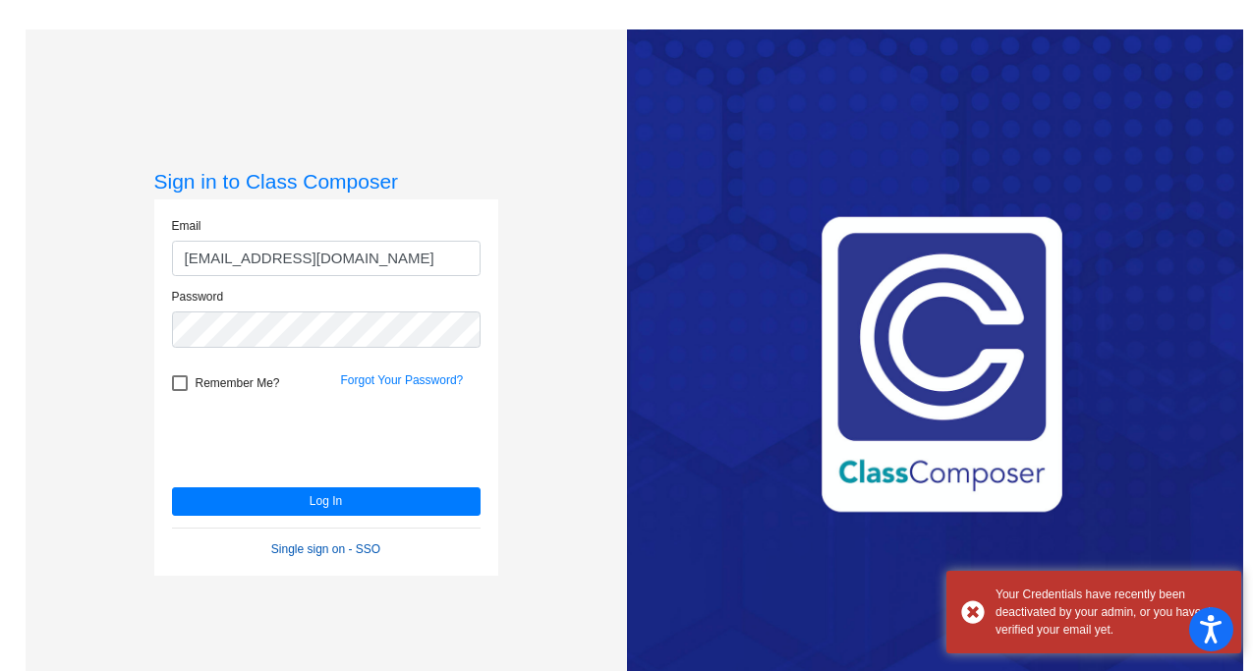
click at [326, 547] on link "Single sign on - SSO" at bounding box center [325, 550] width 109 height 14
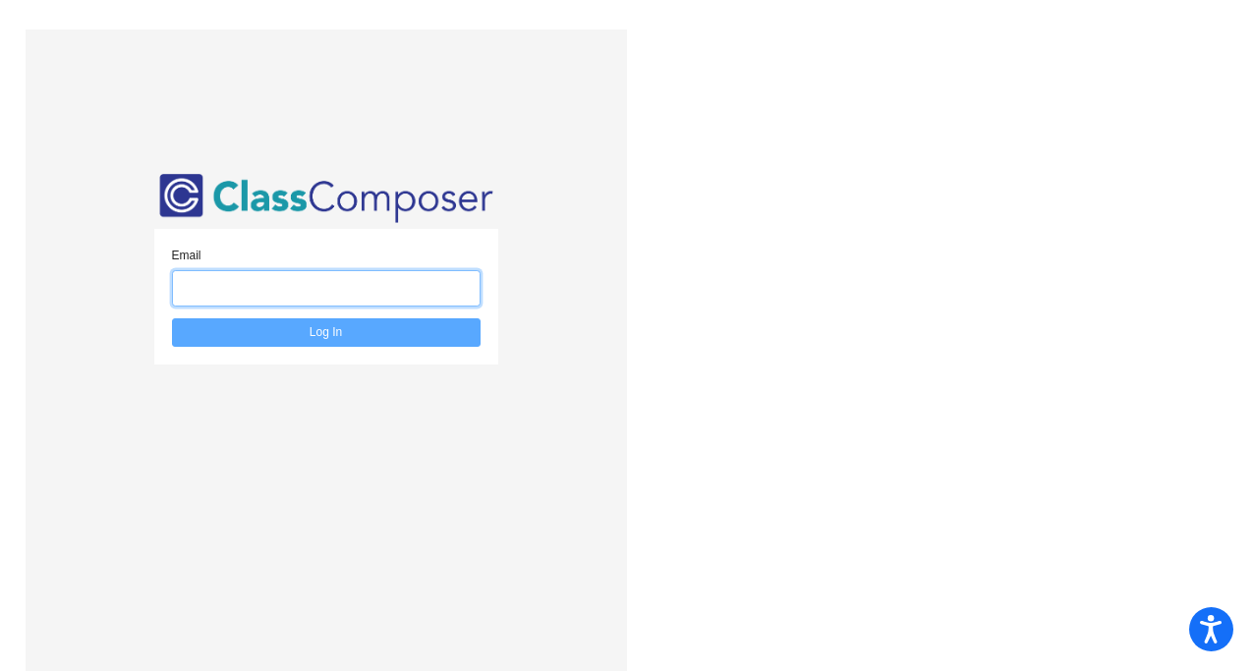
click at [268, 290] on input "email" at bounding box center [326, 288] width 309 height 36
type input "[EMAIL_ADDRESS][DOMAIN_NAME]"
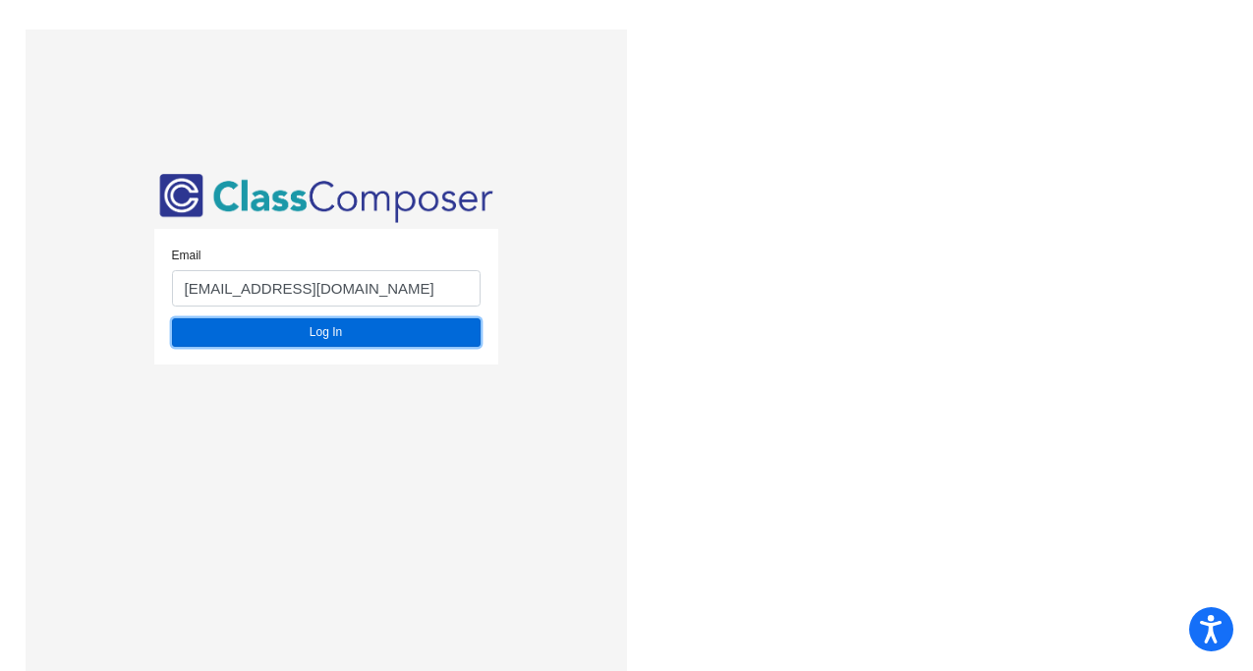
click at [309, 335] on button "Log In" at bounding box center [326, 332] width 309 height 29
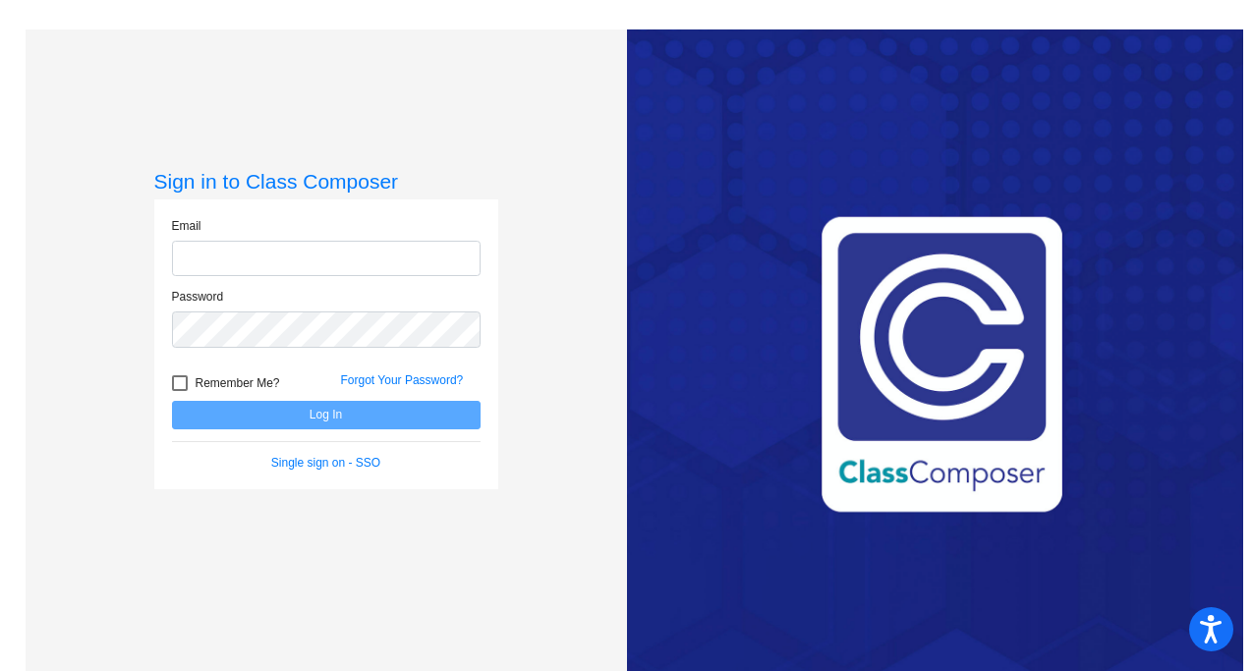
click at [1042, 335] on div "Love Class Composer? Share it with a friend! If you're happy with Class Compose…" at bounding box center [935, 364] width 616 height 671
click at [819, 366] on div "Love Class Composer? Share it with a friend! If you're happy with Class Compose…" at bounding box center [935, 364] width 616 height 671
click at [321, 271] on input "email" at bounding box center [326, 259] width 309 height 36
type input "[EMAIL_ADDRESS][DOMAIN_NAME]"
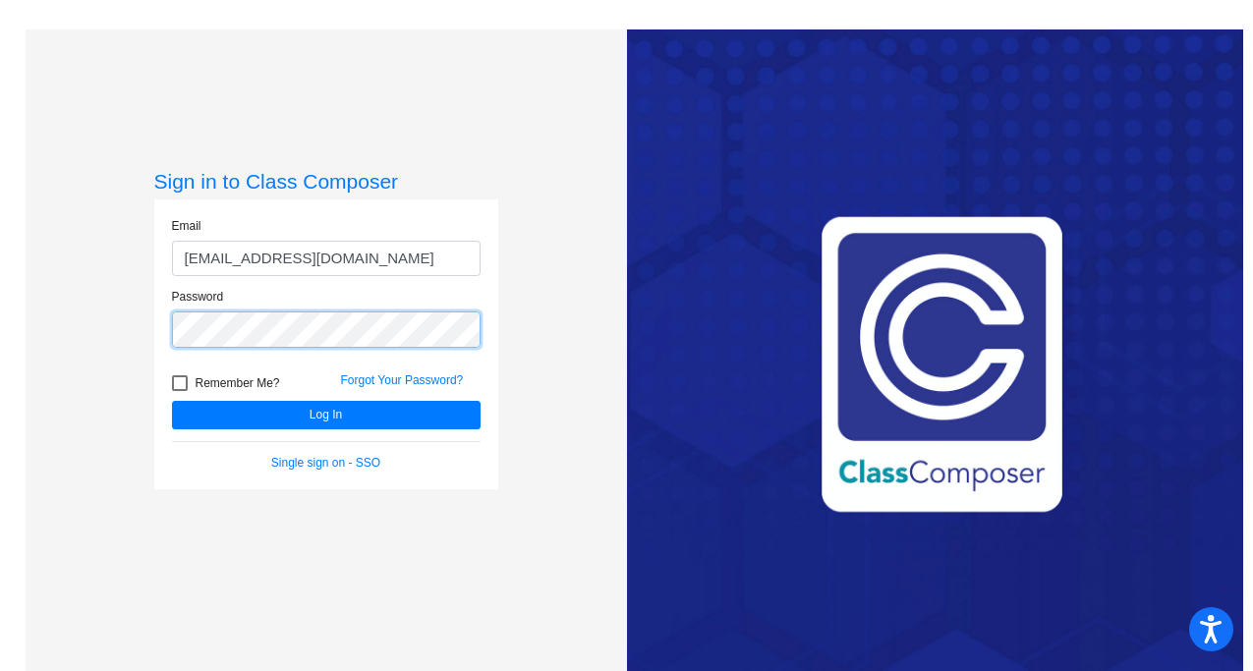
click at [172, 401] on button "Log In" at bounding box center [326, 415] width 309 height 29
click at [179, 385] on div at bounding box center [180, 384] width 16 height 16
click at [179, 391] on input "Remember Me?" at bounding box center [179, 391] width 1 height 1
checkbox input "true"
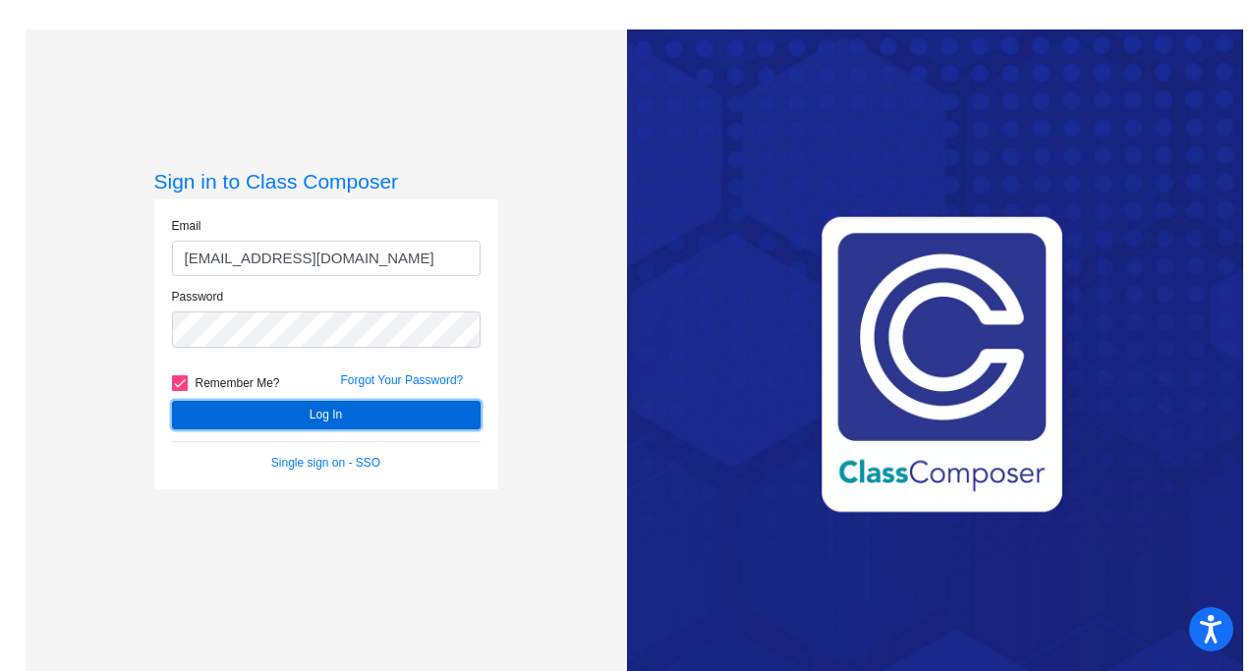
click at [234, 414] on button "Log In" at bounding box center [326, 415] width 309 height 29
click at [263, 408] on button "Log In" at bounding box center [326, 415] width 309 height 29
